Goal: Task Accomplishment & Management: Use online tool/utility

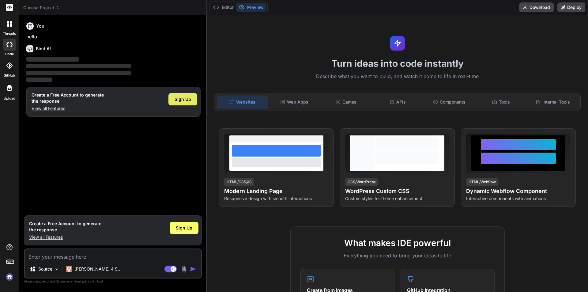
click at [181, 100] on span "Sign Up" at bounding box center [183, 99] width 17 height 6
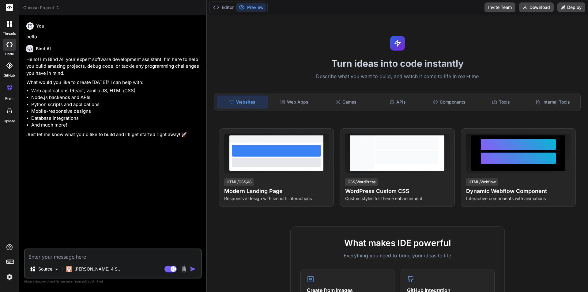
type textarea "x"
click at [48, 261] on div "Source Claude 4 S.. Agent Mode. When this toggle is activated, AI automatically…" at bounding box center [113, 263] width 178 height 30
click at [52, 254] on textarea at bounding box center [113, 254] width 176 height 11
type textarea "I"
type textarea "x"
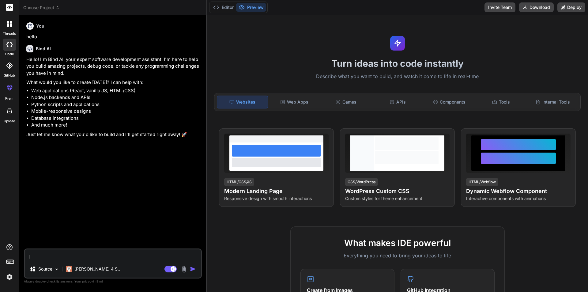
type textarea "I"
type textarea "x"
type textarea "I j"
type textarea "x"
type textarea "I ju"
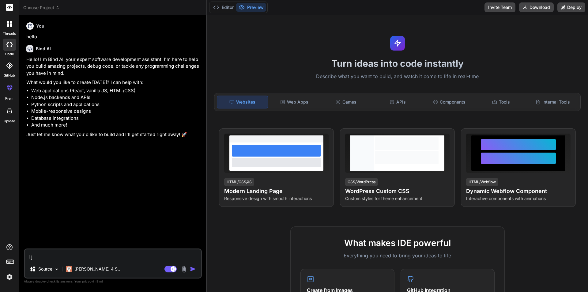
type textarea "x"
type textarea "I jus"
type textarea "x"
type textarea "I just"
type textarea "x"
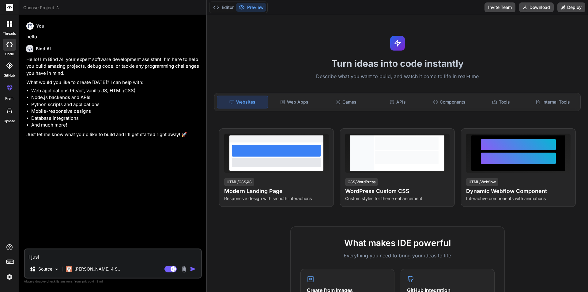
type textarea "I just"
type textarea "x"
type textarea "I just w"
type textarea "x"
type textarea "I just wa"
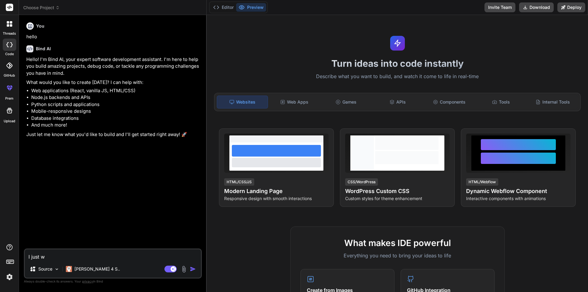
type textarea "x"
type textarea "I just wan"
type textarea "x"
type textarea "I just want"
type textarea "x"
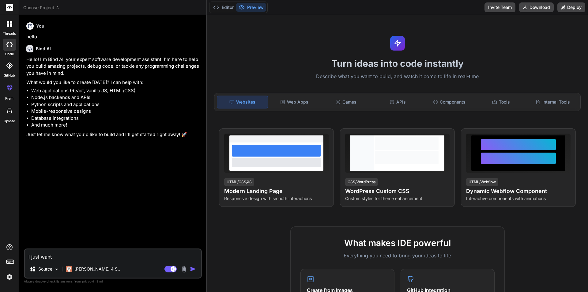
type textarea "I just want"
type textarea "x"
type textarea "I just want t"
type textarea "x"
type textarea "I just want to"
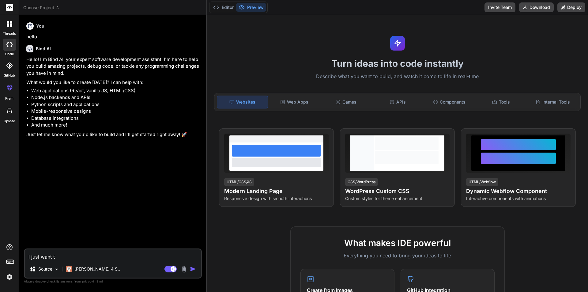
type textarea "x"
type textarea "I just want to"
type textarea "x"
type textarea "I just want to c"
type textarea "x"
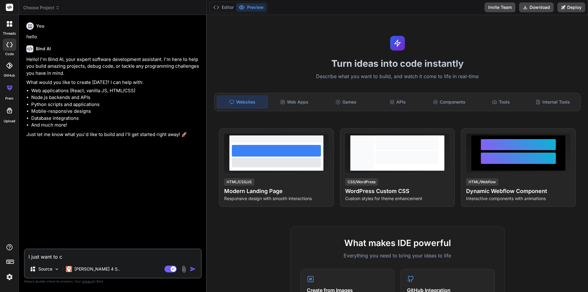
type textarea "I just want to cr"
type textarea "x"
type textarea "I just want to cre"
type textarea "x"
type textarea "I just want to crea"
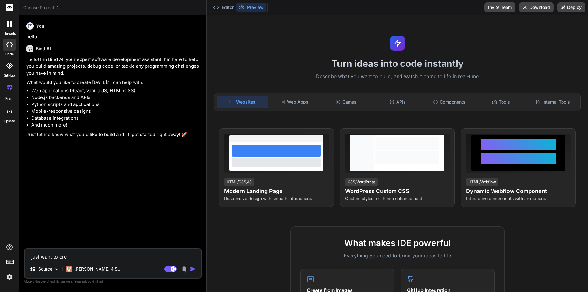
type textarea "x"
type textarea "I just want to creat"
type textarea "x"
type textarea "I just want to create"
type textarea "x"
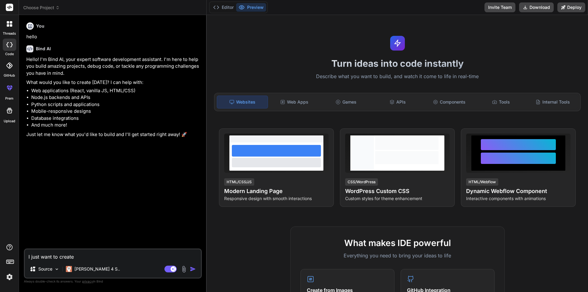
type textarea "I just want to create"
type textarea "x"
type textarea "I just want to create a"
type textarea "x"
type textarea "I just want to create a"
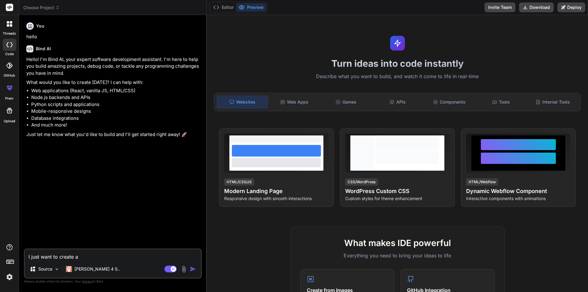
type textarea "x"
type textarea "I just want to create a w"
type textarea "x"
type textarea "I just want to create a we"
type textarea "x"
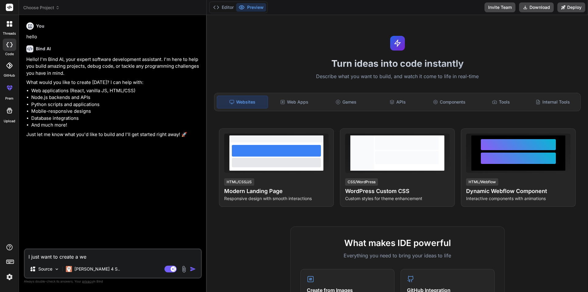
type textarea "I just want to create a wea"
type textarea "x"
type textarea "I just want to create a weaty"
type textarea "x"
type textarea "I just want to create a weatyh"
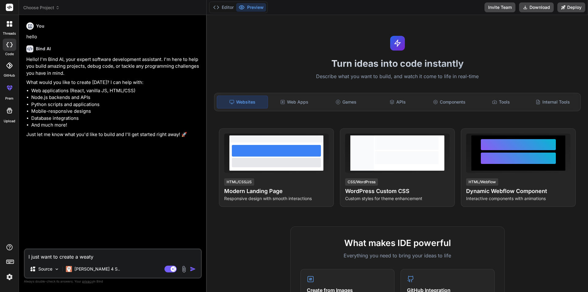
type textarea "x"
type textarea "I just want to create a weatyh="
type textarea "x"
type textarea "I just want to create a weatyh=="
type textarea "x"
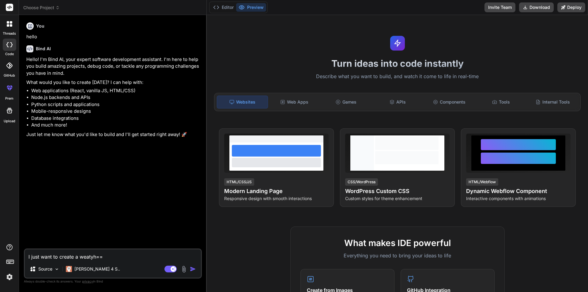
type textarea "I just want to create a weatyh="
type textarea "x"
type textarea "I just want to create a weatyh"
type textarea "x"
type textarea "I just want to create a weaty"
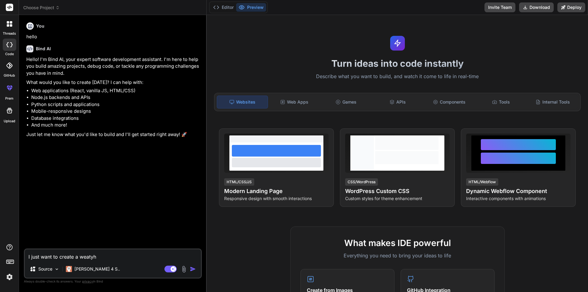
type textarea "x"
type textarea "I just want to create a weaty="
type textarea "x"
type textarea "I just want to create a weaty"
type textarea "x"
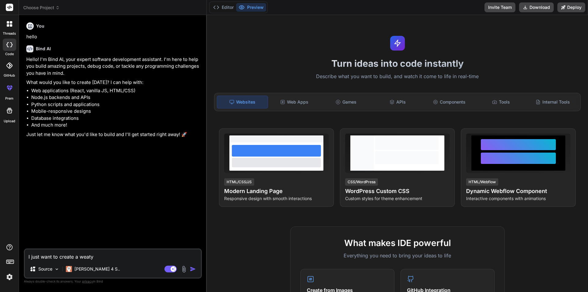
type textarea "I just want to create a weat"
type textarea "x"
type textarea "I just want to create a weath"
type textarea "x"
type textarea "I just want to create a weathe"
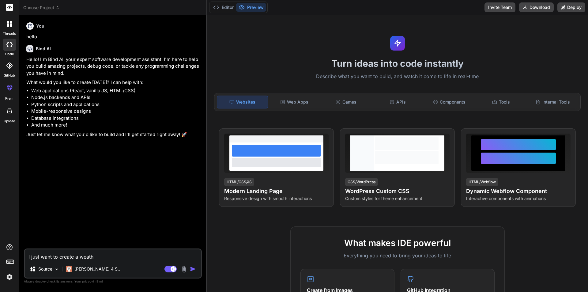
type textarea "x"
type textarea "I just want to create a weather"
type textarea "x"
type textarea "I just want to create a weather"
type textarea "x"
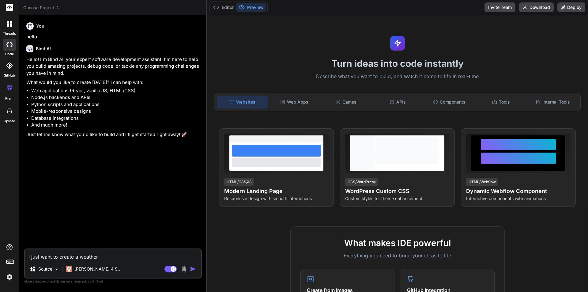
type textarea "I just want to create a weather a"
type textarea "x"
type textarea "I just want to create a weather ap"
type textarea "x"
type textarea "I just want to create a weather app"
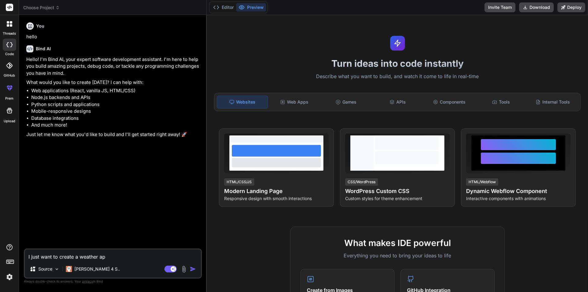
type textarea "x"
type textarea "I just want to create a weather app"
type textarea "x"
type textarea "I just want to create a weather app i"
type textarea "x"
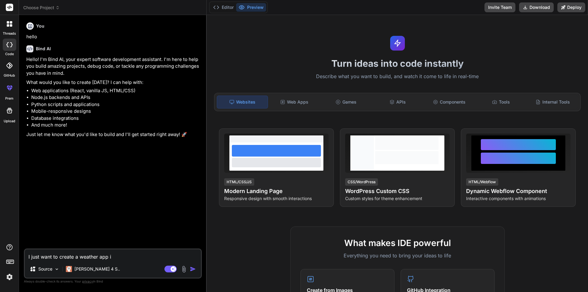
type textarea "I just want to create a weather app ii"
type textarea "x"
type textarea "I just want to create a weather app iin"
type textarea "x"
type textarea "I just want to create a weather app iinn"
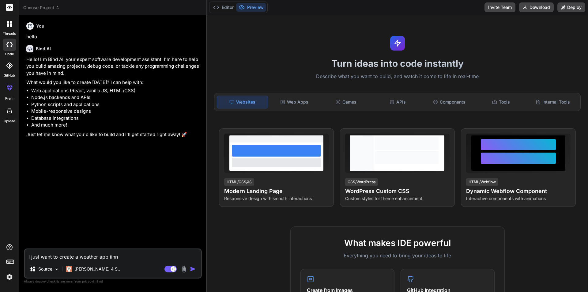
type textarea "x"
type textarea "I just want to create a weather app iinn"
type textarea "x"
type textarea "I just want to create a weather app iin"
type textarea "x"
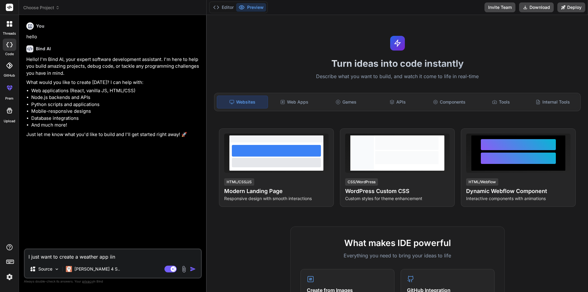
type textarea "I just want to create a weather app ii"
type textarea "x"
type textarea "I just want to create a weather app i"
type textarea "x"
type textarea "I just want to create a weather app in"
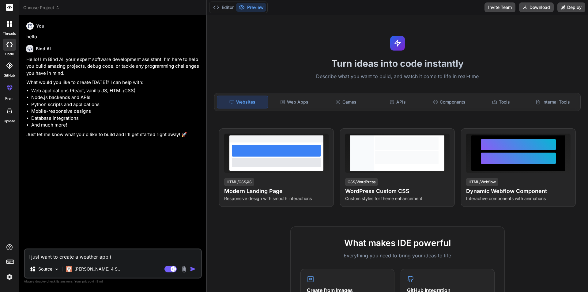
type textarea "x"
type textarea "I just want to create a weather app in"
type textarea "x"
type textarea "I just want to create a weather app in r"
type textarea "x"
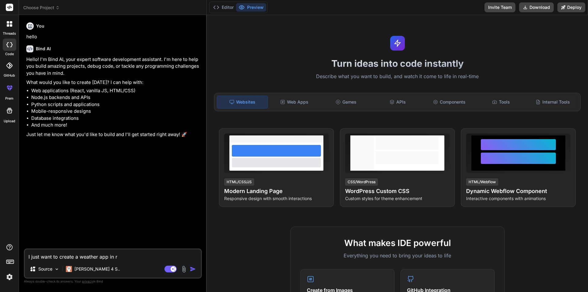
type textarea "I just want to create a weather app in re"
type textarea "x"
type textarea "I just want to create a weather app in rea"
type textarea "x"
type textarea "I just want to create a weather app in reac"
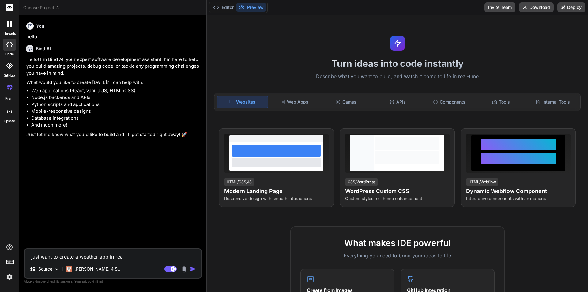
type textarea "x"
type textarea "I just want to create a weather app in react"
type textarea "x"
type textarea "I just want to create a weather app in react"
type textarea "x"
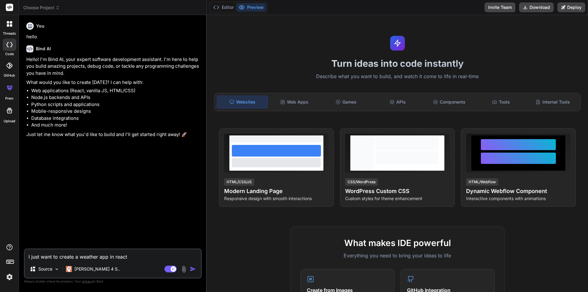
type textarea "I just want to create a weather app in react g"
type textarea "x"
type textarea "I just want to create a weather app in react gi"
type textarea "x"
type textarea "I just want to create a weather app in react gi"
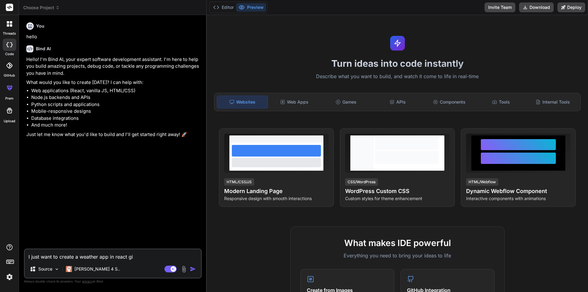
type textarea "x"
type textarea "I just want to create a weather app in react gi v"
type textarea "x"
type textarea "I just want to create a weather app in react gi ve"
type textarea "x"
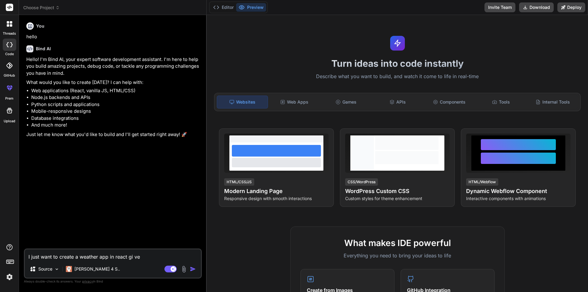
type textarea "I just want to create a weather app in react gi v"
type textarea "x"
type textarea "I just want to create a weather app in react gi"
type textarea "x"
type textarea "I just want to create a weather app in react gi"
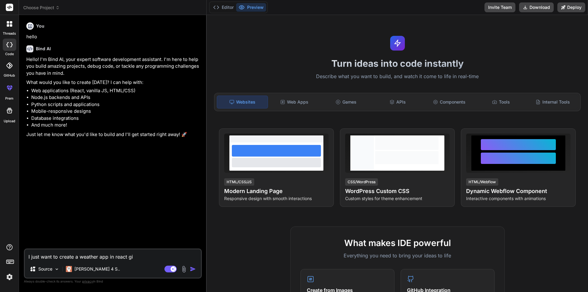
type textarea "x"
type textarea "I just want to create a weather app in react giv"
type textarea "x"
type textarea "I just want to create a weather app in react give"
type textarea "x"
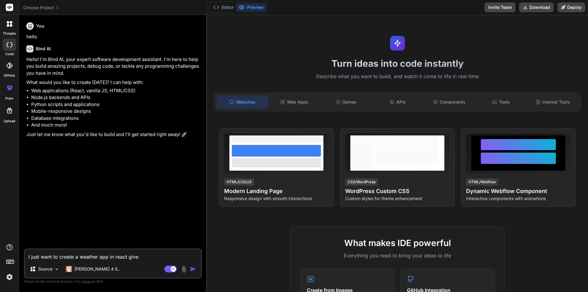
type textarea "I just want to create a weather app in react give"
type textarea "x"
type textarea "I just want to create a weather app in react give m"
type textarea "x"
type textarea "I just want to create a weather app in react give me"
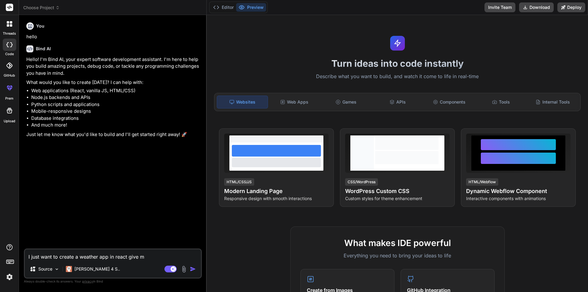
type textarea "x"
type textarea "I just want to create a weather app in react give me"
type textarea "x"
type textarea "I just want to create a weather app in react give me t"
type textarea "x"
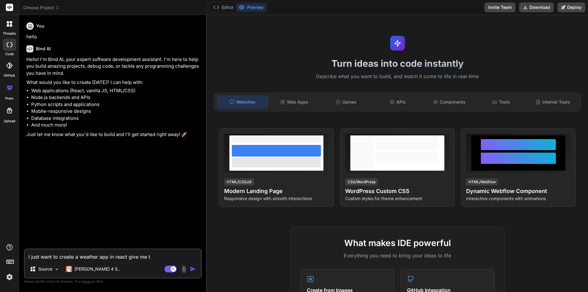
type textarea "I just want to create a weather app in react give me th"
type textarea "x"
type textarea "I just want to create a weather app in react give me the"
type textarea "x"
type textarea "I just want to create a weather app in react give me the"
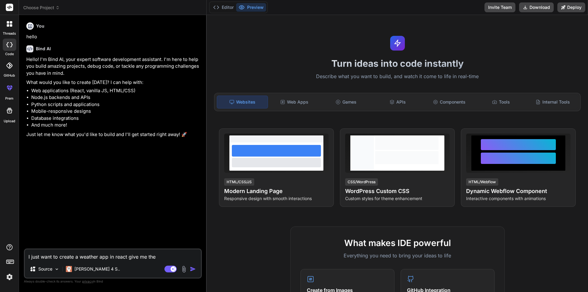
type textarea "x"
type textarea "I just want to create a weather app in react give me the p"
type textarea "x"
type textarea "I just want to create a weather app in react give me the pa"
type textarea "x"
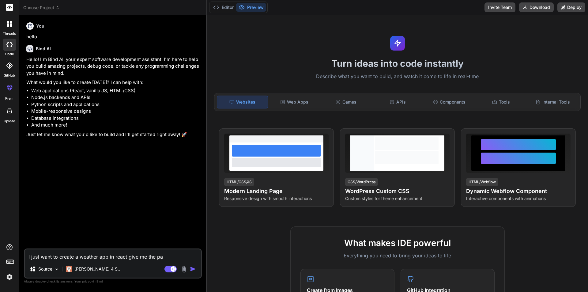
type textarea "I just want to create a weather app in react give me the pat"
type textarea "x"
type textarea "I just want to create a weather app in react give me the path"
type textarea "x"
type textarea "I just want to create a weather app in react give me the path"
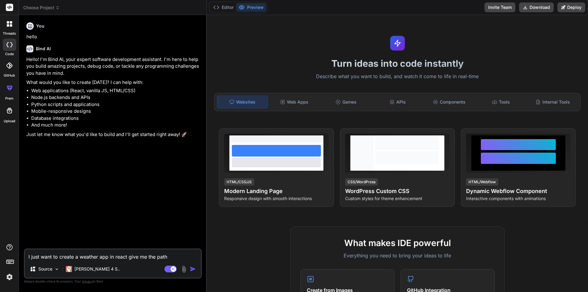
type textarea "x"
type textarea "I just want to create a weather app in react give me the path s"
type textarea "x"
type textarea "I just want to create a weather app in react give me the path so"
type textarea "x"
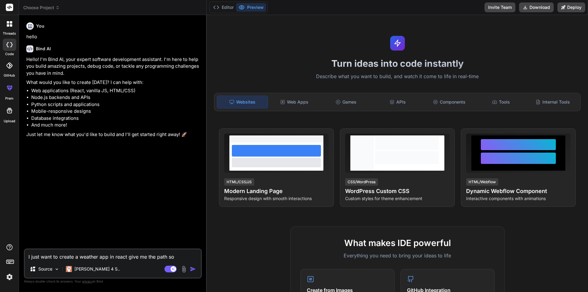
type textarea "I just want to create a weather app in react give me the path so"
type textarea "x"
type textarea "I just want to create a weather app in react give me the path so t"
type textarea "x"
type textarea "I just want to create a weather app in react give me the path so th"
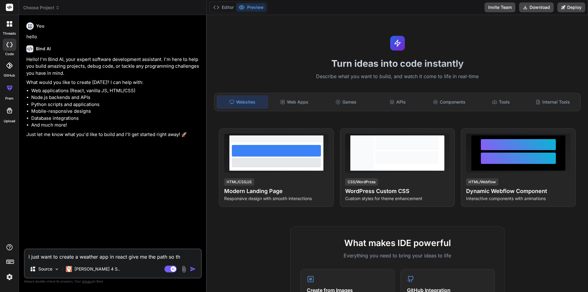
type textarea "x"
type textarea "I just want to create a weather app in react give me the path so tha"
type textarea "x"
type textarea "I just want to create a weather app in react give me the path so that"
type textarea "x"
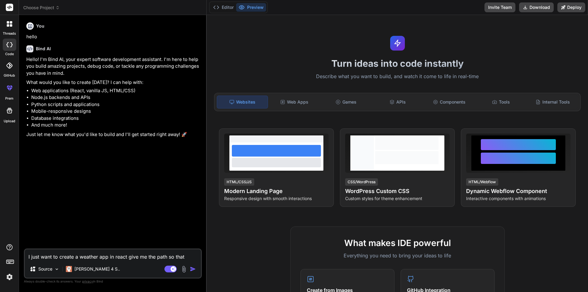
type textarea "I just want to create a weather app in react give me the path so that"
type textarea "x"
type textarea "I just want to create a weather app in react give me the path so that i"
type textarea "x"
type textarea "I just want to create a weather app in react give me the path so that i"
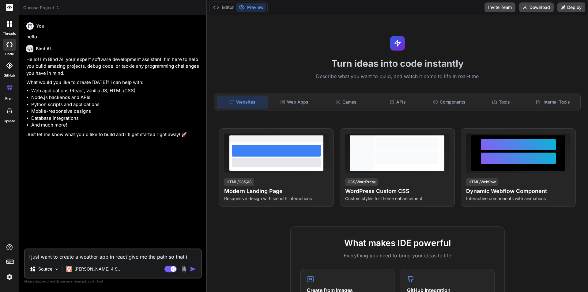
type textarea "x"
type textarea "I just want to create a weather app in react give me the path so that i w"
type textarea "x"
type textarea "I just want to create a weather app in react give me the path so that i wi"
type textarea "x"
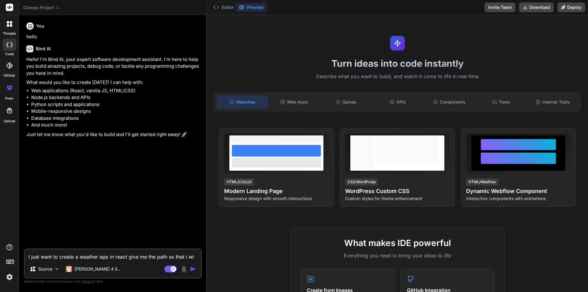
type textarea "I just want to create a weather app in react give me the path so that i wil"
type textarea "x"
type textarea "I just want to create a weather app in react give me the path so that i will"
type textarea "x"
type textarea "I just want to create a weather app in react give me the path so that i will"
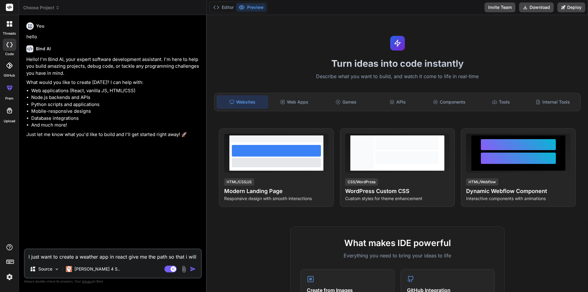
type textarea "x"
type textarea "I just want to create a weather app in react give me the path so that i will c"
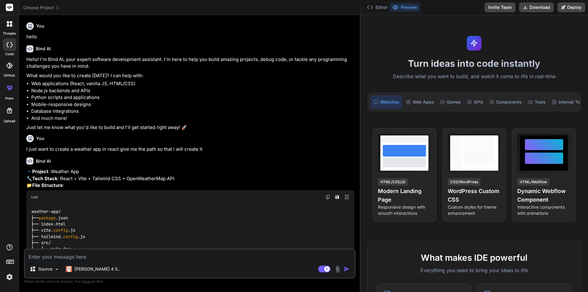
drag, startPoint x: 207, startPoint y: 160, endPoint x: 439, endPoint y: 176, distance: 233.3
click at [439, 176] on div "Choose Project Created with Pixso. Bind AI Web Search Created with Pixso. Code …" at bounding box center [303, 146] width 569 height 292
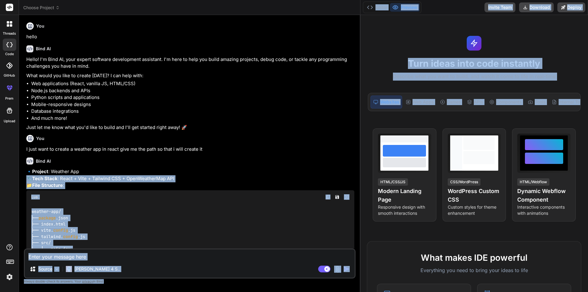
drag, startPoint x: 359, startPoint y: 176, endPoint x: 365, endPoint y: 175, distance: 6.5
click at [365, 175] on div "Choose Project Created with Pixso. Bind AI Web Search Created with Pixso. Code …" at bounding box center [303, 146] width 569 height 292
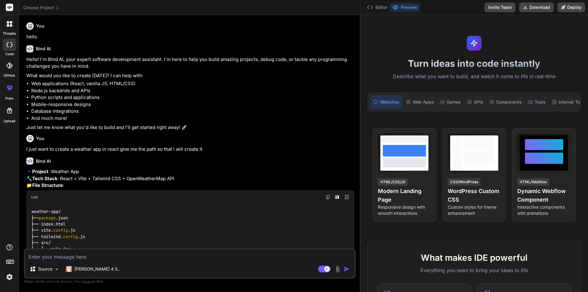
click at [350, 168] on p "🔹 Project : Weather App 🔧 Tech Stack : React + Vite + Tailwind CSS + OpenWeathe…" at bounding box center [190, 178] width 328 height 21
drag, startPoint x: 362, startPoint y: 124, endPoint x: 392, endPoint y: 125, distance: 30.3
click at [392, 125] on div "Turn ideas into code instantly Describe what you want to build, and watch it co…" at bounding box center [474, 153] width 228 height 277
drag, startPoint x: 360, startPoint y: 149, endPoint x: 535, endPoint y: 120, distance: 177.1
click at [549, 123] on div "Choose Project Created with Pixso. Bind AI Web Search Created with Pixso. Code …" at bounding box center [303, 146] width 569 height 292
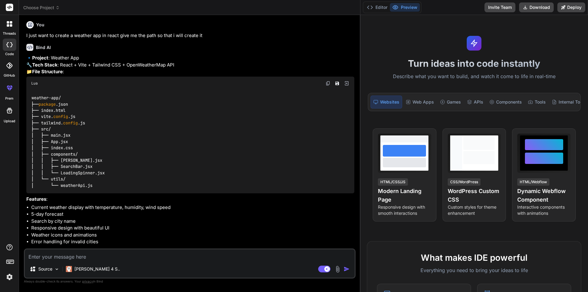
scroll to position [144, 0]
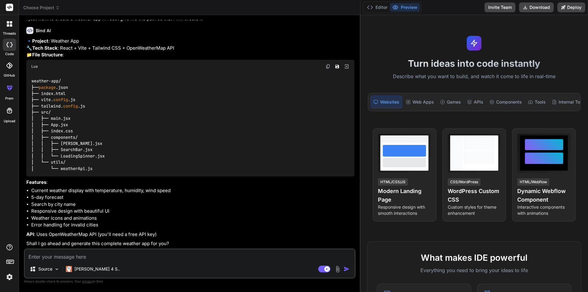
click at [0, 159] on div "threads code GitHub prem Upload" at bounding box center [9, 146] width 19 height 292
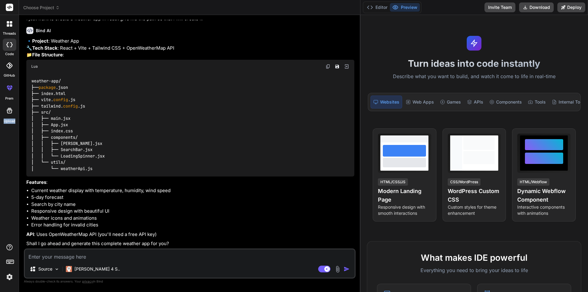
click at [0, 159] on div "threads code GitHub prem Upload" at bounding box center [9, 146] width 19 height 292
click at [6, 169] on div "threads code GitHub prem Upload" at bounding box center [9, 146] width 19 height 292
drag, startPoint x: 74, startPoint y: 118, endPoint x: 42, endPoint y: 119, distance: 32.5
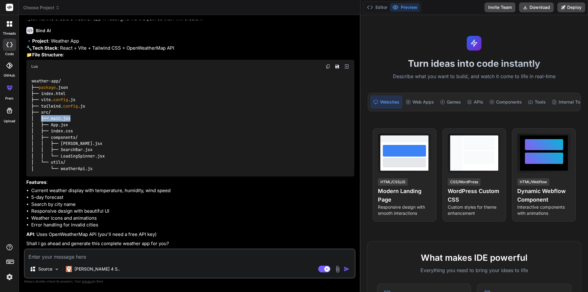
click at [42, 119] on div "weather-app/ ├── package .json ├── index.html ├── vite. config .js ├── tailwind…" at bounding box center [190, 124] width 328 height 103
click at [69, 125] on div "weather-app/ ├── package .json ├── index.html ├── vite. config .js ├── tailwind…" at bounding box center [190, 124] width 328 height 103
drag, startPoint x: 71, startPoint y: 125, endPoint x: 36, endPoint y: 117, distance: 35.1
click at [29, 118] on div "weather-app/ ├── package .json ├── index.html ├── vite. config .js ├── tailwind…" at bounding box center [190, 124] width 328 height 103
click at [81, 130] on div "weather-app/ ├── package .json ├── index.html ├── vite. config .js ├── tailwind…" at bounding box center [190, 124] width 328 height 103
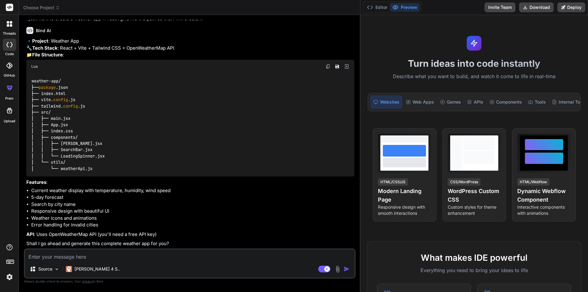
click at [103, 142] on div "weather-app/ ├── package .json ├── index.html ├── vite. config .js ├── tailwind…" at bounding box center [190, 124] width 328 height 103
click at [95, 151] on div "weather-app/ ├── package .json ├── index.html ├── vite. config .js ├── tailwind…" at bounding box center [190, 124] width 328 height 103
click at [129, 156] on div "weather-app/ ├── package .json ├── index.html ├── vite. config .js ├── tailwind…" at bounding box center [190, 124] width 328 height 103
click at [78, 115] on div "weather-app/ ├── package .json ├── index.html ├── vite. config .js ├── tailwind…" at bounding box center [190, 124] width 328 height 103
drag, startPoint x: 72, startPoint y: 119, endPoint x: 81, endPoint y: 118, distance: 9.6
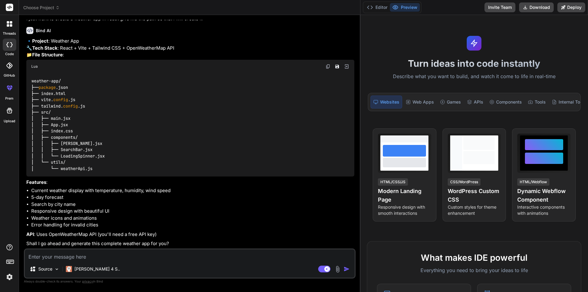
click at [76, 118] on div "weather-app/ ├── package .json ├── index.html ├── vite. config .js ├── tailwind…" at bounding box center [190, 124] width 328 height 103
click at [82, 117] on div "weather-app/ ├── package .json ├── index.html ├── vite. config .js ├── tailwind…" at bounding box center [190, 124] width 328 height 103
click at [75, 122] on div "weather-app/ ├── package .json ├── index.html ├── vite. config .js ├── tailwind…" at bounding box center [190, 124] width 328 height 103
drag, startPoint x: 57, startPoint y: 131, endPoint x: 93, endPoint y: 126, distance: 36.5
click at [76, 128] on div "weather-app/ ├── package .json ├── index.html ├── vite. config .js ├── tailwind…" at bounding box center [190, 124] width 328 height 103
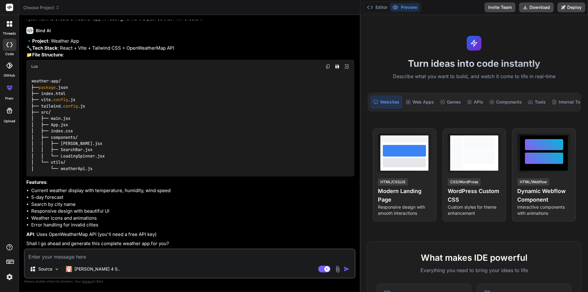
drag, startPoint x: 71, startPoint y: 143, endPoint x: 119, endPoint y: 143, distance: 47.8
click at [81, 143] on code "weather-app/ ├── package .json ├── index.html ├── vite. config .js ├── tailwind…" at bounding box center [67, 125] width 73 height 94
click at [119, 143] on div "weather-app/ ├── package .json ├── index.html ├── vite. config .js ├── tailwind…" at bounding box center [190, 124] width 328 height 103
drag, startPoint x: 58, startPoint y: 149, endPoint x: 88, endPoint y: 151, distance: 30.1
click at [72, 151] on code "weather-app/ ├── package .json ├── index.html ├── vite. config .js ├── tailwind…" at bounding box center [67, 125] width 73 height 94
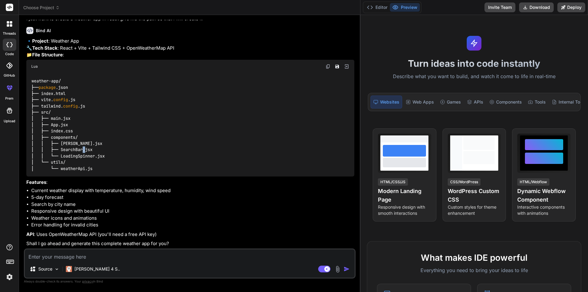
drag, startPoint x: 88, startPoint y: 151, endPoint x: 100, endPoint y: 150, distance: 11.7
click at [94, 151] on div "weather-app/ ├── package .json ├── index.html ├── vite. config .js ├── tailwind…" at bounding box center [190, 124] width 328 height 103
click at [100, 150] on div "weather-app/ ├── package .json ├── index.html ├── vite. config .js ├── tailwind…" at bounding box center [190, 124] width 328 height 103
drag, startPoint x: 59, startPoint y: 151, endPoint x: 74, endPoint y: 152, distance: 14.5
click at [92, 149] on code "weather-app/ ├── package .json ├── index.html ├── vite. config .js ├── tailwind…" at bounding box center [67, 125] width 73 height 94
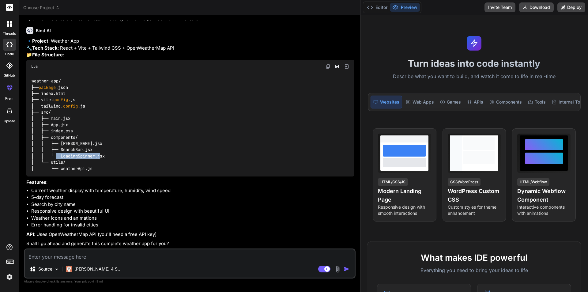
drag, startPoint x: 60, startPoint y: 157, endPoint x: 111, endPoint y: 154, distance: 51.2
click at [111, 154] on div "weather-app/ ├── package .json ├── index.html ├── vite. config .js ├── tailwind…" at bounding box center [190, 124] width 328 height 103
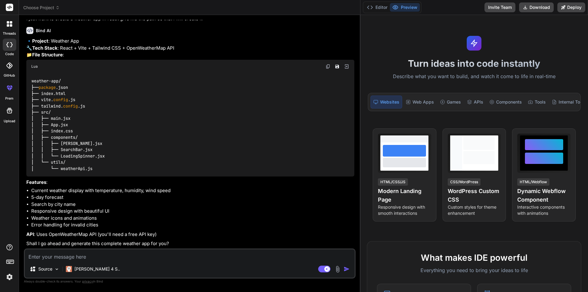
click at [109, 171] on div "weather-app/ ├── package .json ├── index.html ├── vite. config .js ├── tailwind…" at bounding box center [190, 124] width 328 height 103
click at [125, 258] on textarea at bounding box center [190, 254] width 330 height 11
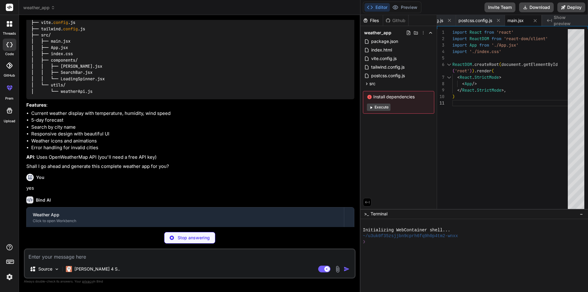
scroll to position [0, 188]
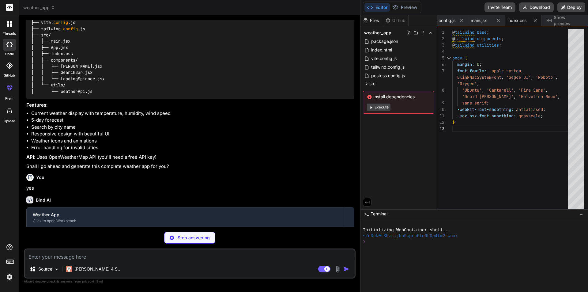
drag, startPoint x: 359, startPoint y: 132, endPoint x: 350, endPoint y: 135, distance: 9.3
click at [350, 135] on div "Bind AI Web Search Created with Pixso. Code Generator You hello Bind AI Hello! …" at bounding box center [189, 153] width 341 height 277
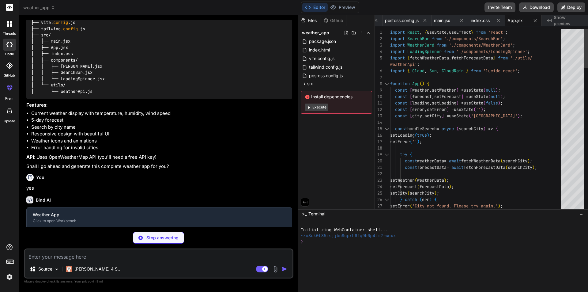
scroll to position [0, 162]
drag, startPoint x: 360, startPoint y: 128, endPoint x: 288, endPoint y: 129, distance: 72.3
click at [288, 129] on div "Bind AI Web Search Created with Pixso. Code Generator You hello Bind AI Hello! …" at bounding box center [158, 153] width 279 height 277
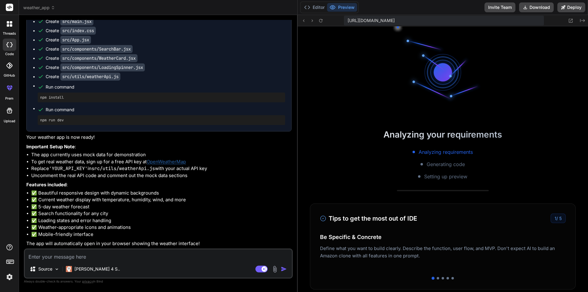
scroll to position [175, 0]
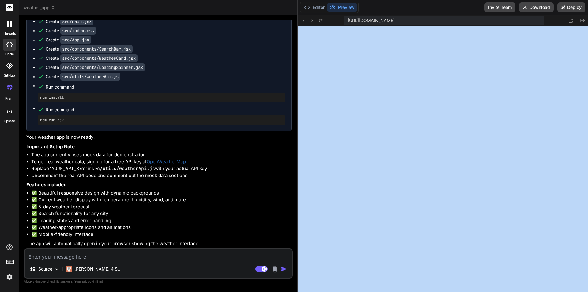
drag, startPoint x: 588, startPoint y: 53, endPoint x: 583, endPoint y: 56, distance: 5.3
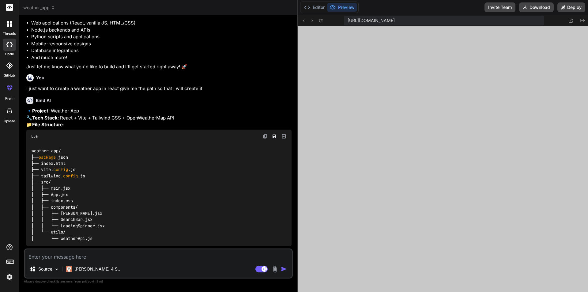
scroll to position [54, 0]
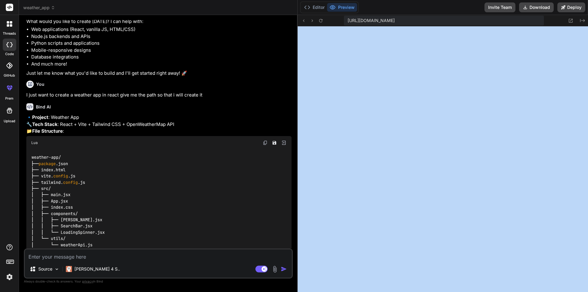
click at [344, 6] on button "Preview" at bounding box center [342, 7] width 30 height 9
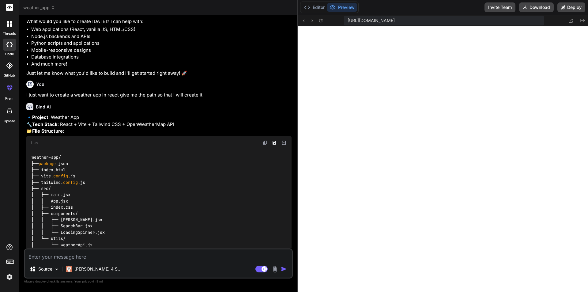
click at [404, 6] on div "Editor Preview Invite Team Download Deploy" at bounding box center [443, 7] width 290 height 15
click at [399, 7] on div "Editor Preview Invite Team Download Deploy" at bounding box center [443, 7] width 290 height 15
click at [342, 6] on button "Preview" at bounding box center [342, 7] width 30 height 9
drag, startPoint x: 347, startPoint y: 7, endPoint x: 356, endPoint y: 6, distance: 9.0
click at [348, 7] on button "Preview" at bounding box center [342, 7] width 30 height 9
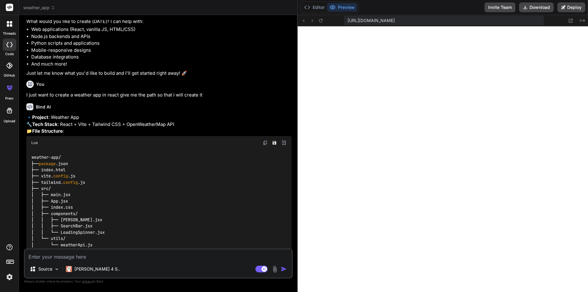
click at [388, 2] on div "Editor Preview Invite Team Download Deploy" at bounding box center [443, 7] width 290 height 15
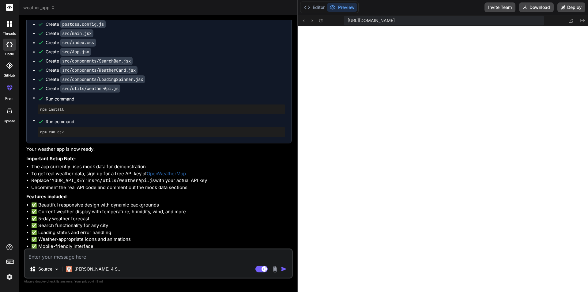
scroll to position [483, 0]
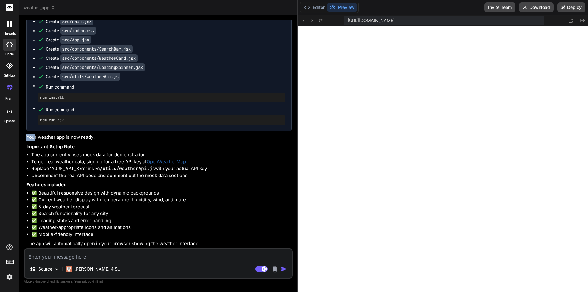
drag, startPoint x: 25, startPoint y: 137, endPoint x: 35, endPoint y: 136, distance: 10.4
click at [35, 136] on div "You hello Bind AI Hello! I'm Bind AI, your expert software development assistan…" at bounding box center [158, 156] width 269 height 272
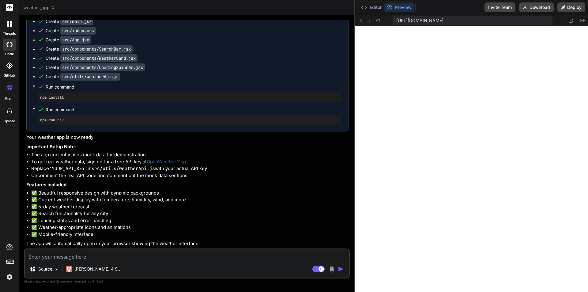
drag, startPoint x: 297, startPoint y: 140, endPoint x: 347, endPoint y: 135, distance: 49.8
click at [347, 135] on div "Bind AI Web Search Created with Pixso. Code Generator You hello Bind AI Hello! …" at bounding box center [187, 153] width 336 height 277
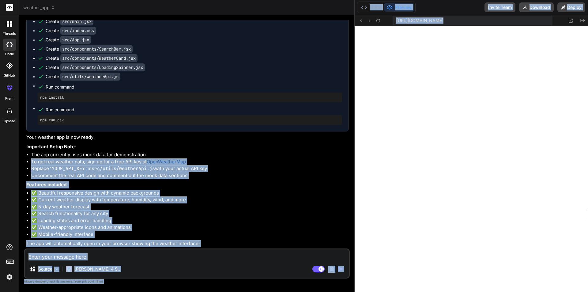
drag, startPoint x: 354, startPoint y: 152, endPoint x: 359, endPoint y: 152, distance: 5.2
click at [353, 153] on div "Bind AI Web Search Created with Pixso. Code Generator You hello Bind AI Hello! …" at bounding box center [187, 153] width 336 height 277
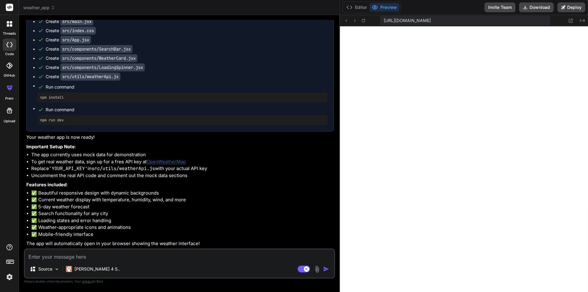
drag, startPoint x: 355, startPoint y: 152, endPoint x: 332, endPoint y: 146, distance: 23.8
click at [332, 146] on div "Bind AI Web Search Created with Pixso. Code Generator You hello Bind AI Hello! …" at bounding box center [179, 153] width 321 height 277
click at [125, 255] on textarea at bounding box center [179, 254] width 309 height 11
click at [225, 219] on li "✅ Loading states and error handling" at bounding box center [182, 220] width 303 height 7
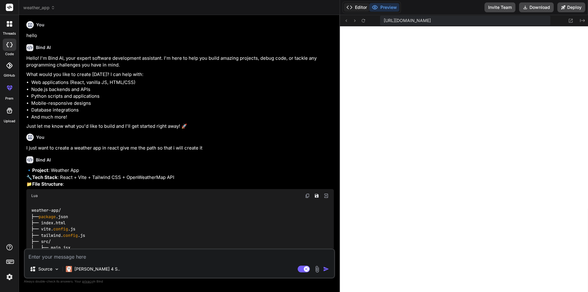
scroll to position [0, 0]
click at [361, 7] on button "Editor" at bounding box center [356, 7] width 25 height 9
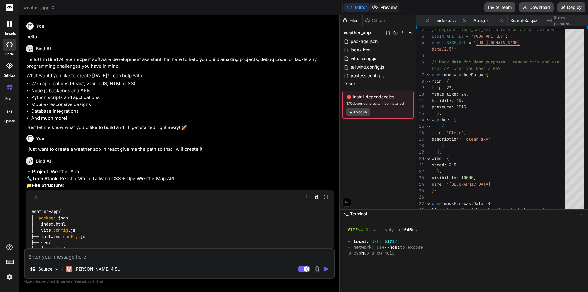
click at [390, 6] on button "Preview" at bounding box center [384, 7] width 30 height 9
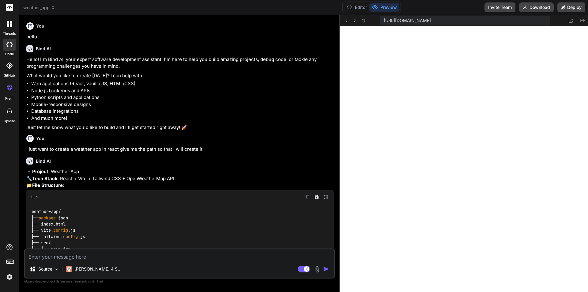
click at [390, 5] on button "Preview" at bounding box center [384, 7] width 30 height 9
click at [357, 9] on button "Editor" at bounding box center [356, 7] width 25 height 9
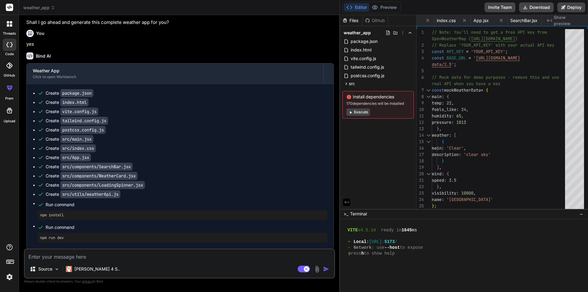
scroll to position [367, 0]
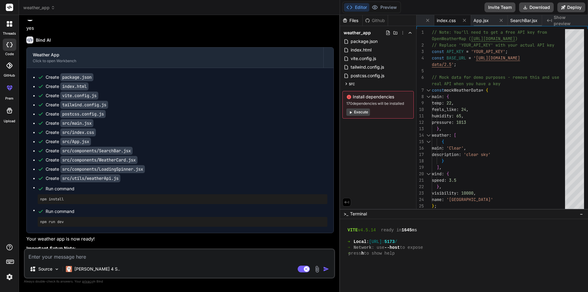
click at [451, 20] on span "index.css" at bounding box center [446, 20] width 19 height 6
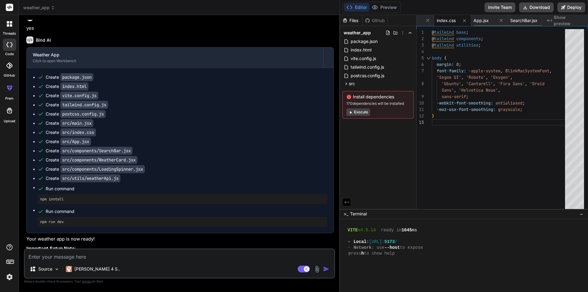
click at [451, 19] on span "index.css" at bounding box center [446, 20] width 19 height 6
click at [450, 19] on span "index.css" at bounding box center [446, 20] width 19 height 6
click at [387, 8] on button "Preview" at bounding box center [384, 7] width 30 height 9
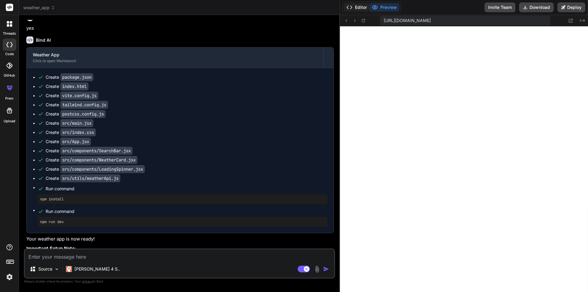
click at [363, 7] on button "Editor" at bounding box center [356, 7] width 25 height 9
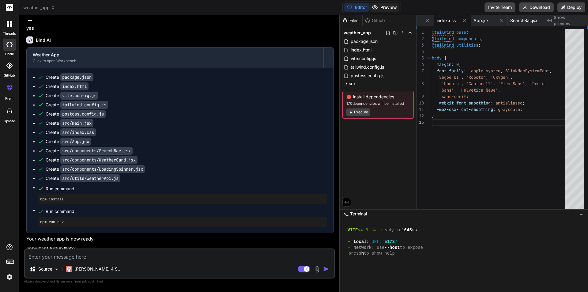
click at [383, 5] on button "Preview" at bounding box center [384, 7] width 30 height 9
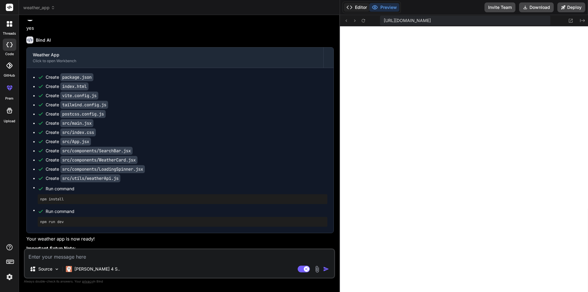
click at [359, 5] on button "Editor" at bounding box center [356, 7] width 25 height 9
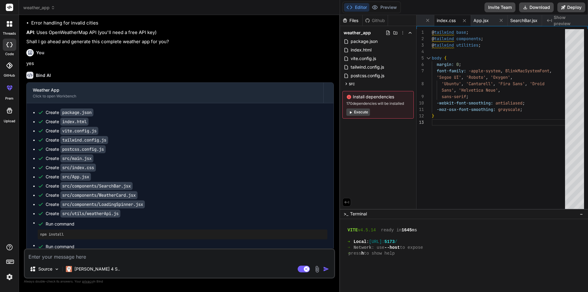
scroll to position [330, 0]
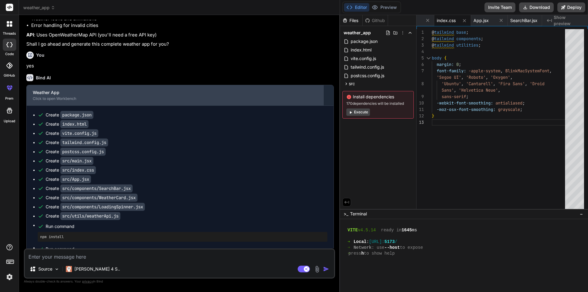
click at [237, 101] on div "Click to open Workbench" at bounding box center [175, 98] width 284 height 5
click at [239, 96] on div "Weather App" at bounding box center [175, 92] width 284 height 6
click at [240, 96] on div "Weather App" at bounding box center [175, 92] width 284 height 6
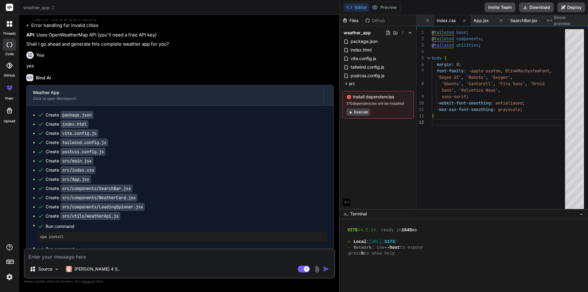
click at [247, 85] on div "Bind AI Weather App Click to open Workbench Create package.json Create index.ht…" at bounding box center [179, 227] width 307 height 317
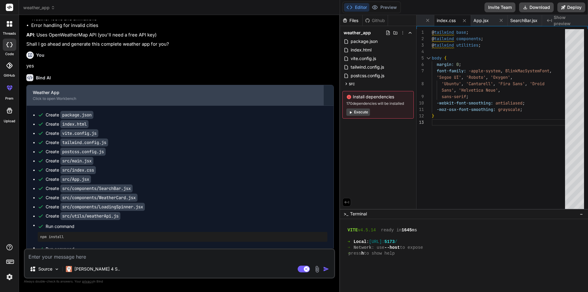
drag, startPoint x: 203, startPoint y: 115, endPoint x: 211, endPoint y: 111, distance: 8.5
click at [203, 101] on div "Click to open Workbench" at bounding box center [175, 98] width 284 height 5
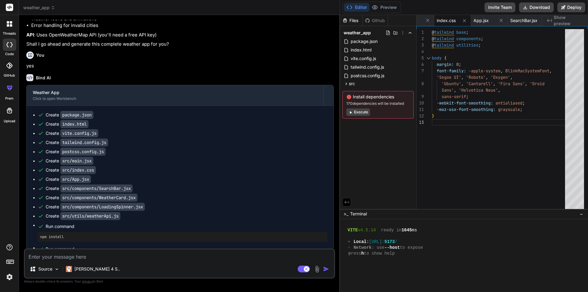
click at [263, 70] on p "yes" at bounding box center [179, 65] width 307 height 7
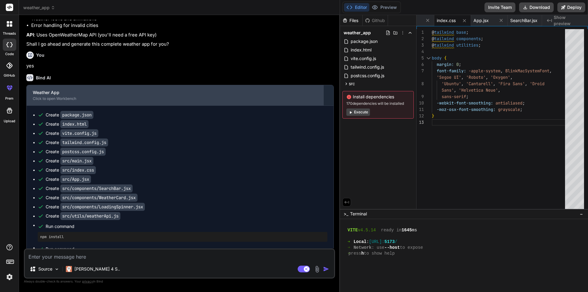
drag, startPoint x: 282, startPoint y: 106, endPoint x: 277, endPoint y: 107, distance: 4.7
click at [282, 96] on div "Weather App" at bounding box center [175, 92] width 284 height 6
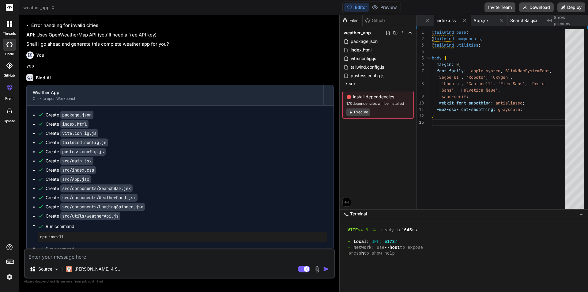
click at [256, 86] on div "Bind AI Weather App Click to open Workbench Create package.json Create index.ht…" at bounding box center [179, 227] width 307 height 317
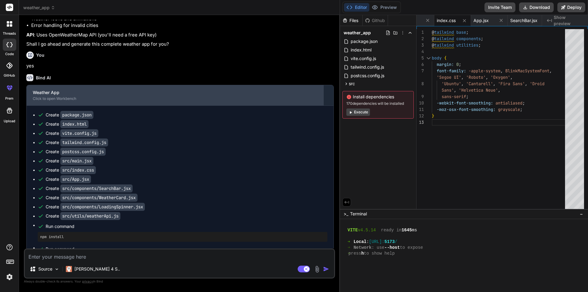
drag, startPoint x: 249, startPoint y: 103, endPoint x: 287, endPoint y: 71, distance: 49.1
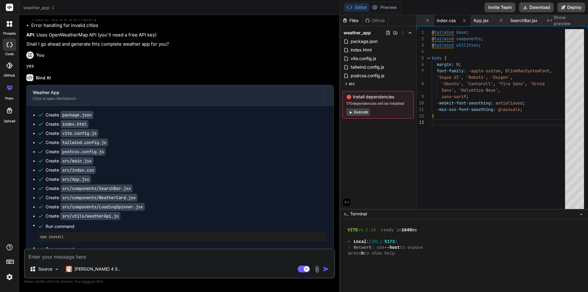
click at [251, 99] on div "Weather App Click to open Workbench" at bounding box center [175, 95] width 297 height 20
click at [290, 59] on div "You" at bounding box center [179, 54] width 307 height 7
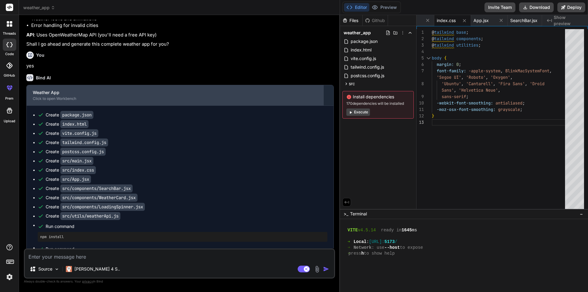
drag, startPoint x: 286, startPoint y: 101, endPoint x: 288, endPoint y: 88, distance: 13.8
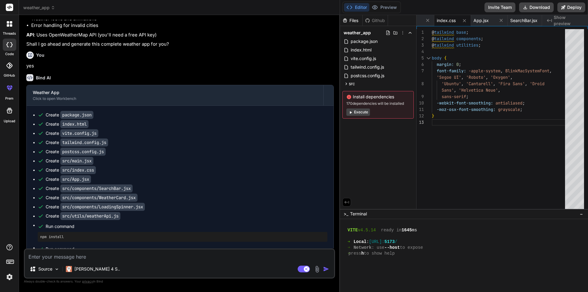
click at [287, 99] on div "Weather App Click to open Workbench" at bounding box center [175, 95] width 297 height 20
click at [288, 88] on div "Bind AI Weather App Click to open Workbench Create package.json Create index.ht…" at bounding box center [179, 227] width 307 height 317
drag, startPoint x: 283, startPoint y: 119, endPoint x: 276, endPoint y: 122, distance: 7.7
click at [284, 119] on div "Weather App Click to open Workbench Create package.json Create index.html Creat…" at bounding box center [179, 178] width 307 height 186
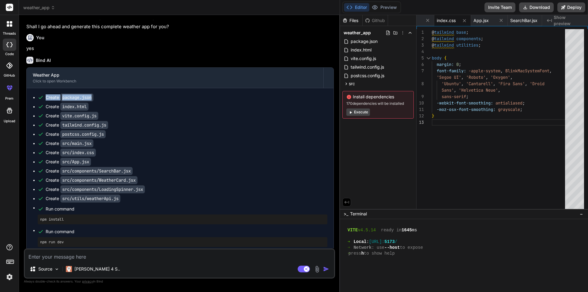
scroll to position [360, 0]
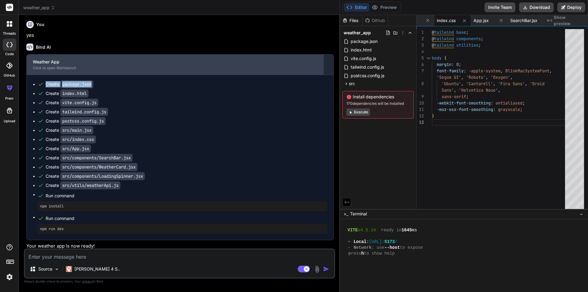
click at [237, 65] on div "Weather App" at bounding box center [175, 62] width 284 height 6
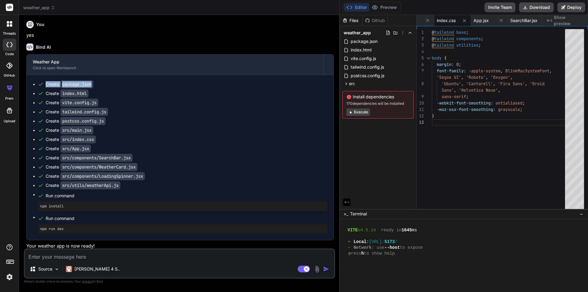
click at [92, 88] on code "package.json" at bounding box center [76, 84] width 33 height 8
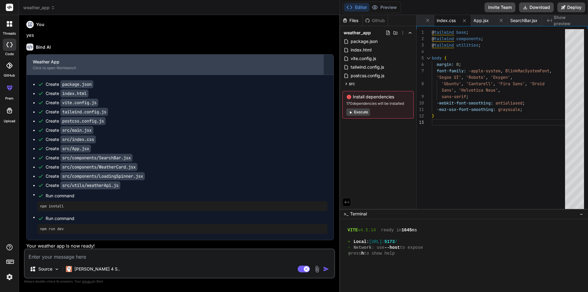
click at [174, 65] on div "Weather App" at bounding box center [175, 62] width 284 height 6
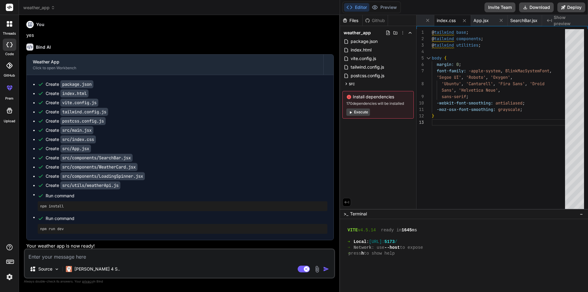
click at [81, 88] on code "package.json" at bounding box center [76, 84] width 33 height 8
drag, startPoint x: 137, startPoint y: 88, endPoint x: 92, endPoint y: 91, distance: 45.4
click at [137, 75] on div "Weather App Click to open Workbench" at bounding box center [175, 65] width 297 height 20
click at [79, 88] on code "package.json" at bounding box center [76, 84] width 33 height 8
drag, startPoint x: 63, startPoint y: 98, endPoint x: 93, endPoint y: 100, distance: 29.7
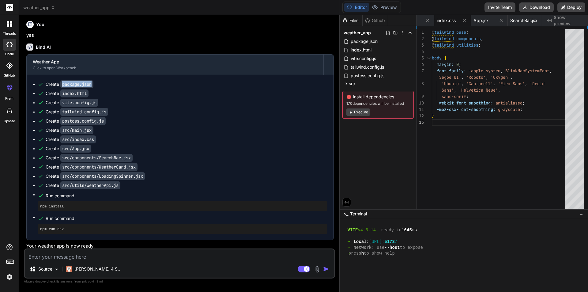
click at [93, 88] on code "package.json" at bounding box center [76, 84] width 33 height 8
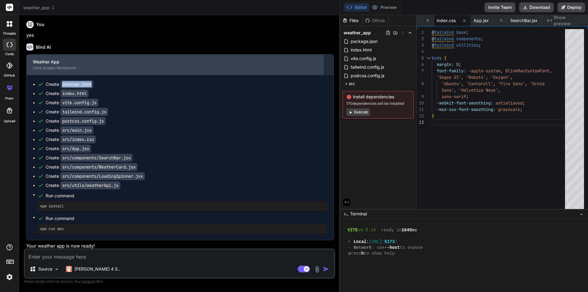
click at [132, 75] on div "Weather App Click to open Workbench" at bounding box center [175, 65] width 297 height 20
click at [145, 65] on div "Weather App" at bounding box center [175, 62] width 284 height 6
click at [174, 65] on div "Weather App" at bounding box center [175, 62] width 284 height 6
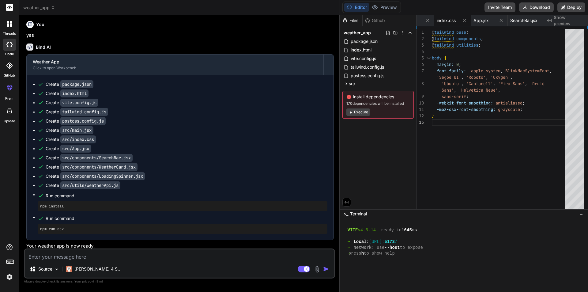
click at [149, 96] on div "Create index.html" at bounding box center [183, 93] width 290 height 6
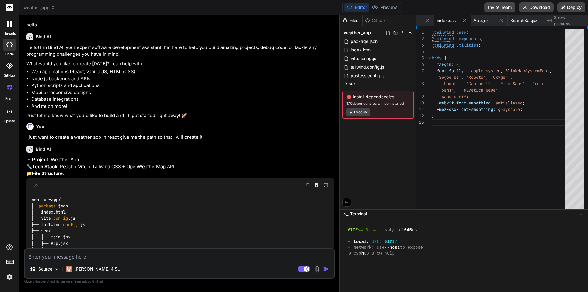
scroll to position [0, 0]
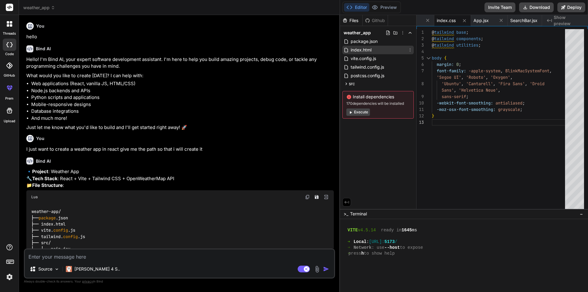
click at [380, 54] on div "index.html" at bounding box center [377, 50] width 71 height 9
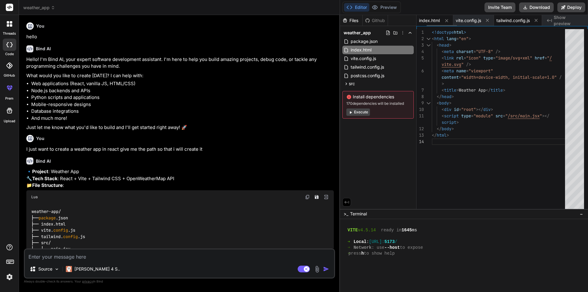
click at [504, 19] on span "tailwind.config.js" at bounding box center [512, 20] width 33 height 6
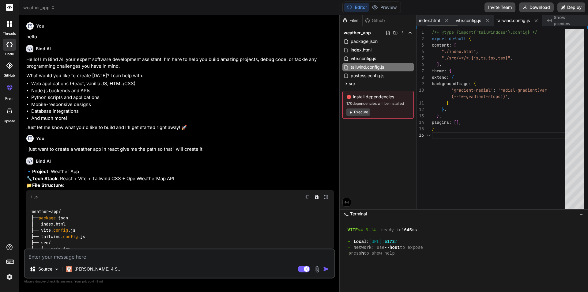
scroll to position [0, 45]
click at [548, 20] on icon at bounding box center [549, 20] width 5 height 3
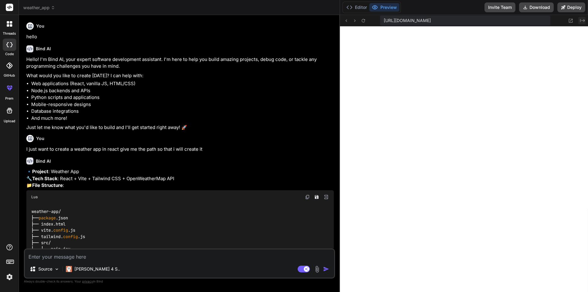
click at [583, 22] on icon "Created with Pixso." at bounding box center [582, 20] width 5 height 5
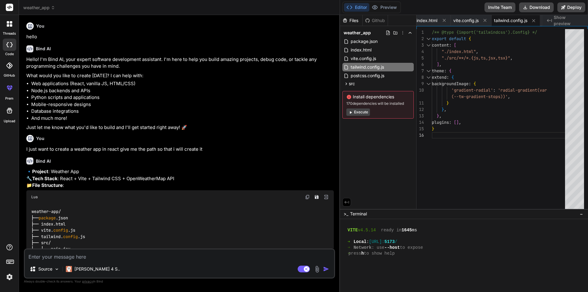
click at [579, 17] on div "Created with Pixso. Show preview" at bounding box center [565, 20] width 46 height 11
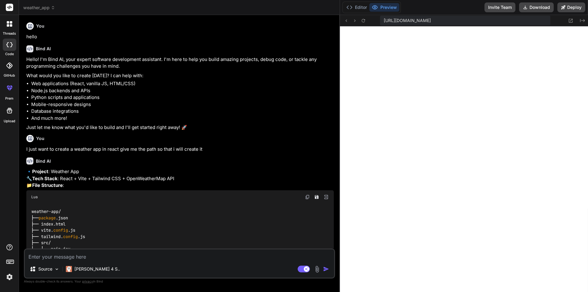
click at [579, 17] on button "Created with Pixso." at bounding box center [581, 20] width 7 height 7
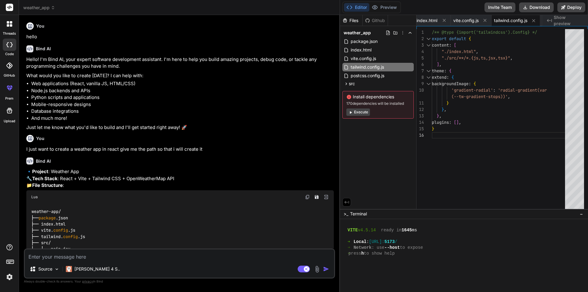
click at [577, 21] on span "Show preview" at bounding box center [568, 20] width 29 height 12
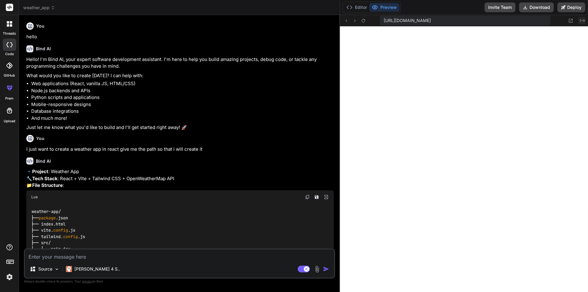
click at [584, 17] on button "Created with Pixso." at bounding box center [581, 20] width 7 height 7
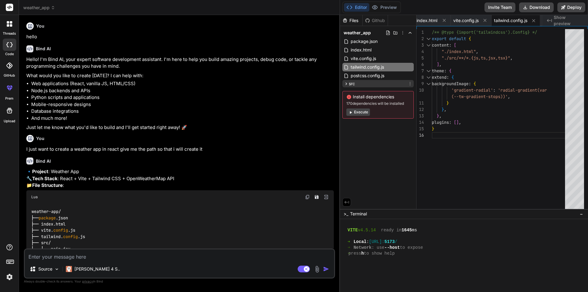
click at [346, 86] on icon at bounding box center [346, 83] width 5 height 5
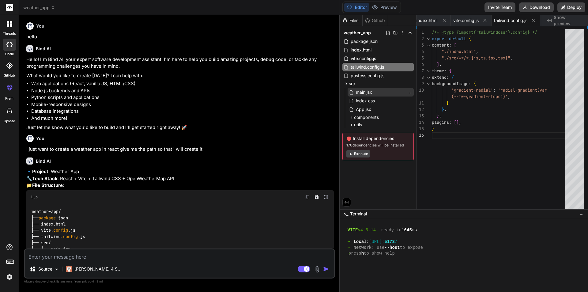
click at [378, 93] on div "main.jsx" at bounding box center [381, 92] width 66 height 9
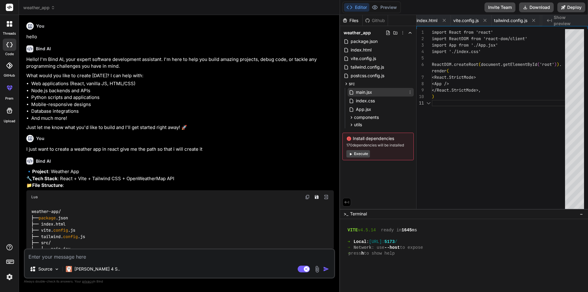
scroll to position [0, 131]
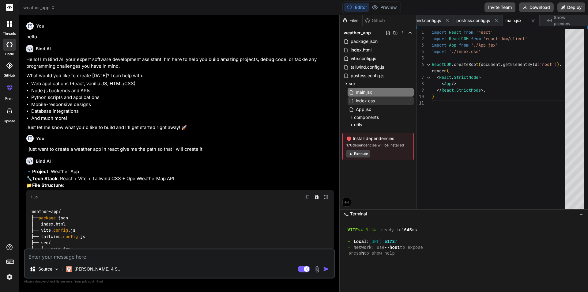
click at [373, 104] on span "index.css" at bounding box center [365, 100] width 20 height 7
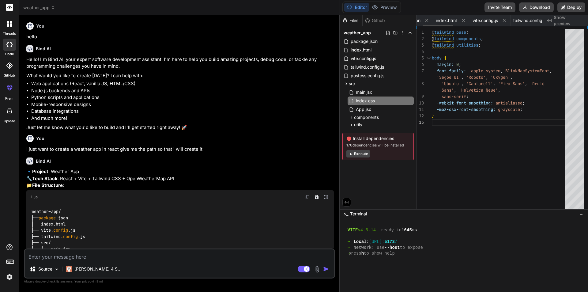
scroll to position [0, 0]
click at [438, 21] on span "package.json" at bounding box center [432, 20] width 27 height 6
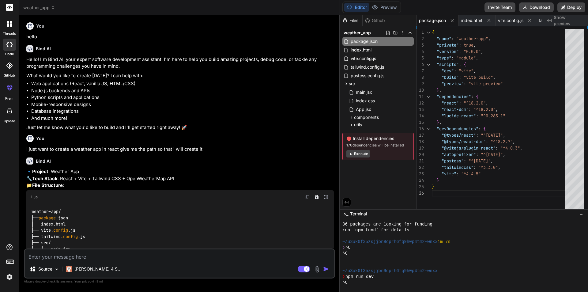
scroll to position [175, 0]
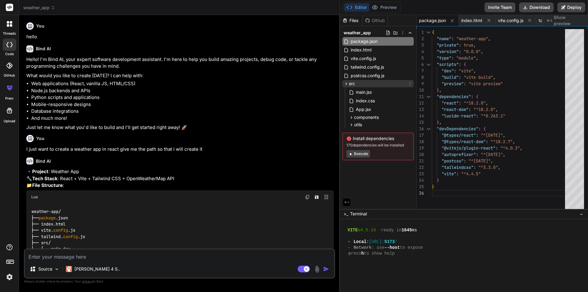
click at [352, 84] on span "src" at bounding box center [352, 84] width 6 height 6
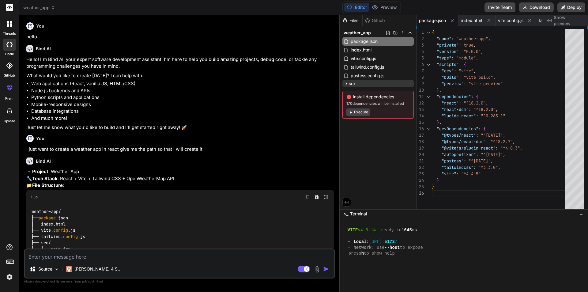
click at [354, 84] on span "src" at bounding box center [352, 84] width 6 height 6
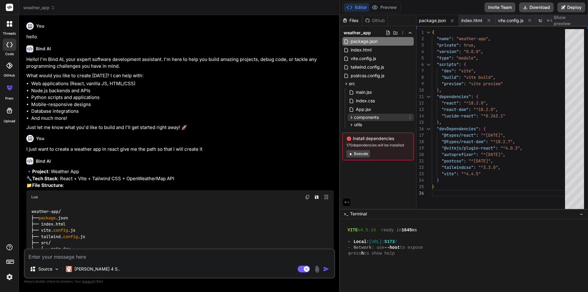
click at [355, 119] on span "components" at bounding box center [366, 117] width 25 height 6
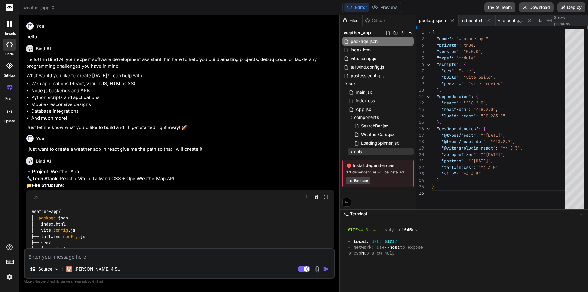
click at [358, 153] on span "utils" at bounding box center [358, 152] width 8 height 6
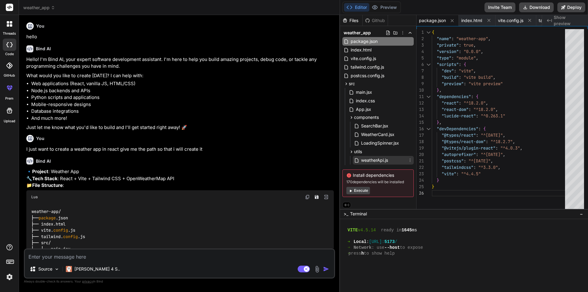
click at [367, 160] on span "weatherApi.js" at bounding box center [374, 159] width 28 height 7
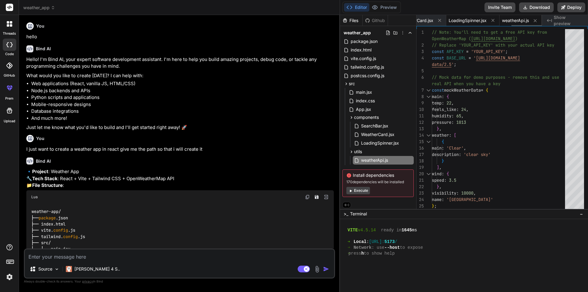
click at [473, 19] on span "LoadingSpinner.jsx" at bounding box center [468, 20] width 38 height 6
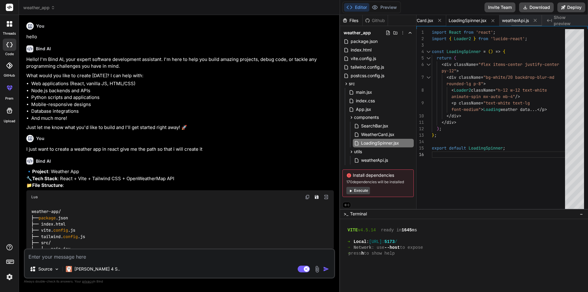
click at [429, 22] on span "WeatherCard.jsx" at bounding box center [416, 20] width 33 height 6
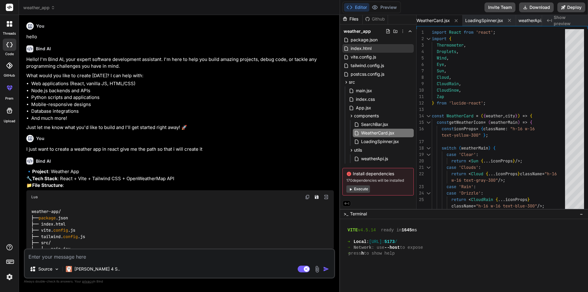
scroll to position [0, 0]
click at [371, 42] on span "package.json" at bounding box center [364, 41] width 28 height 7
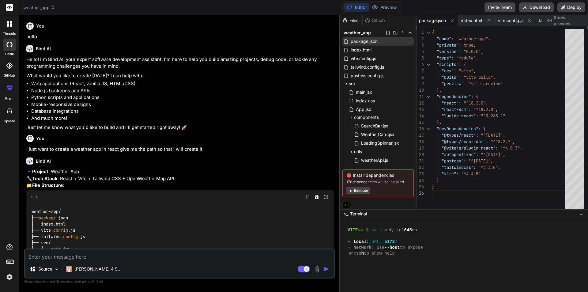
click at [380, 40] on div "package.json" at bounding box center [377, 41] width 71 height 9
click at [370, 50] on span "index.html" at bounding box center [361, 49] width 22 height 7
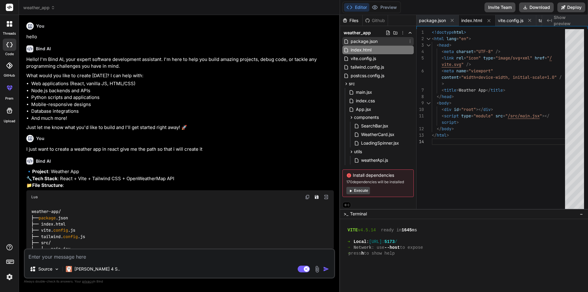
click at [383, 43] on div "package.json" at bounding box center [377, 41] width 71 height 9
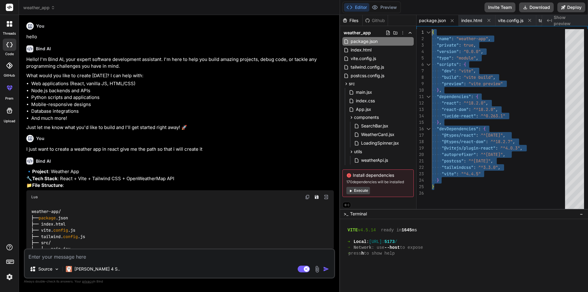
drag, startPoint x: 441, startPoint y: 186, endPoint x: 430, endPoint y: 29, distance: 157.8
click at [432, 29] on div ""react" : "^18.2.0" , "react-dom" : "^18.2.0" , "lucide-react" : "^0.263.1" } ,…" at bounding box center [500, 120] width 137 height 182
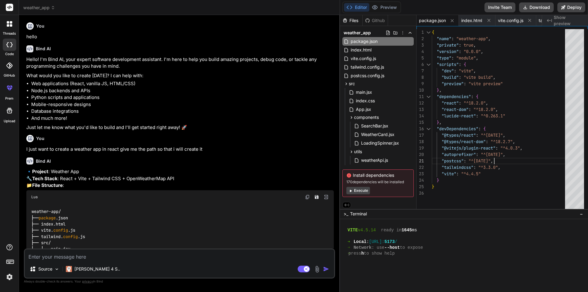
click at [556, 155] on div ""react" : "^18.2.0" , "react-dom" : "^18.2.0" , "lucide-react" : "^0.263.1" } ,…" at bounding box center [500, 120] width 137 height 182
click at [472, 20] on span "index.html" at bounding box center [471, 20] width 21 height 6
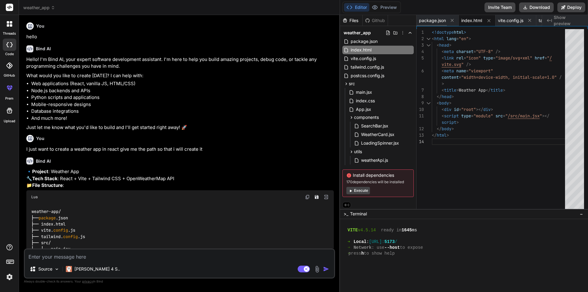
click at [481, 22] on span "index.html" at bounding box center [471, 20] width 21 height 6
click at [488, 20] on icon at bounding box center [488, 20] width 3 height 3
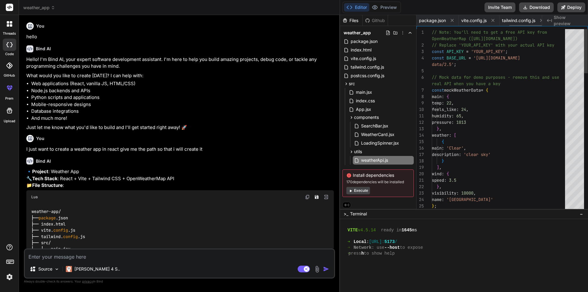
scroll to position [0, 356]
click at [367, 48] on span "index.html" at bounding box center [361, 49] width 22 height 7
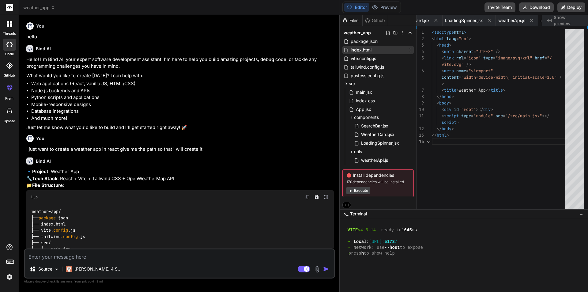
scroll to position [0, 393]
click at [518, 19] on span "index.html" at bounding box center [517, 20] width 21 height 6
click at [533, 20] on icon at bounding box center [534, 20] width 5 height 5
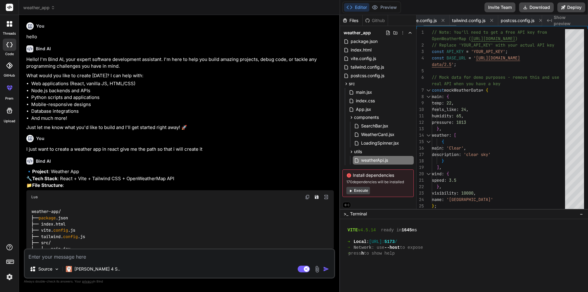
scroll to position [0, 0]
click at [437, 21] on span "package.json" at bounding box center [432, 20] width 27 height 6
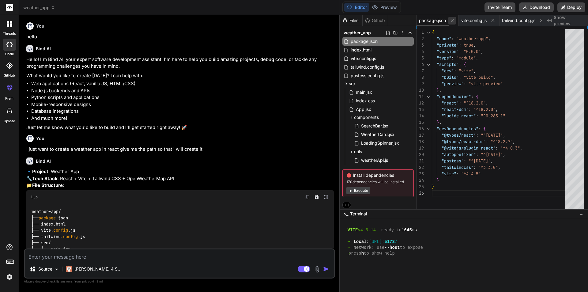
click at [451, 19] on icon at bounding box center [452, 20] width 5 height 5
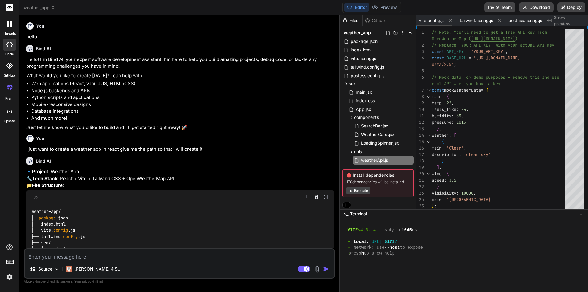
click at [428, 22] on span "vite.config.js" at bounding box center [431, 20] width 25 height 6
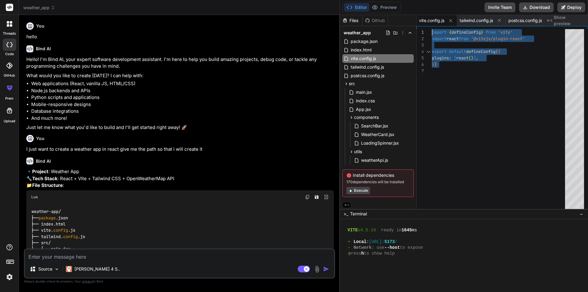
drag, startPoint x: 442, startPoint y: 66, endPoint x: 414, endPoint y: 22, distance: 52.2
click at [432, 29] on div "} ) plugins : [ react ( ) ] , import react from '@vitejs/plugin-react' export d…" at bounding box center [500, 120] width 137 height 182
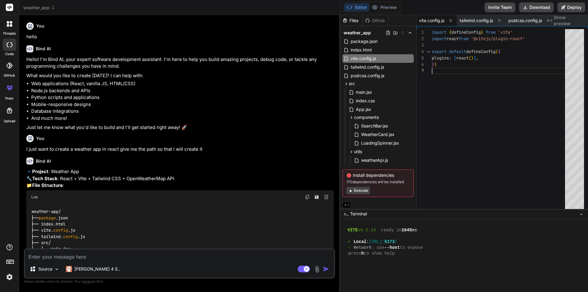
click at [445, 66] on div "} ) plugins : [ react ( ) ] , import react from '@vitejs/plugin-react' export d…" at bounding box center [500, 120] width 137 height 182
click at [485, 22] on span "tailwind.config.js" at bounding box center [476, 20] width 33 height 6
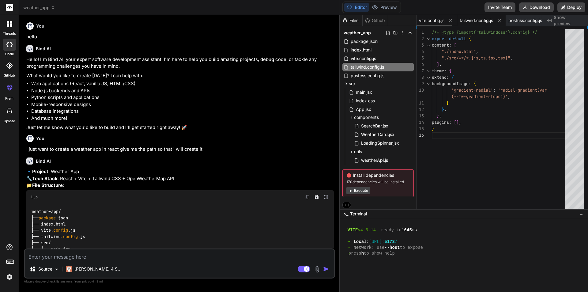
click at [435, 20] on span "vite.config.js" at bounding box center [431, 20] width 25 height 6
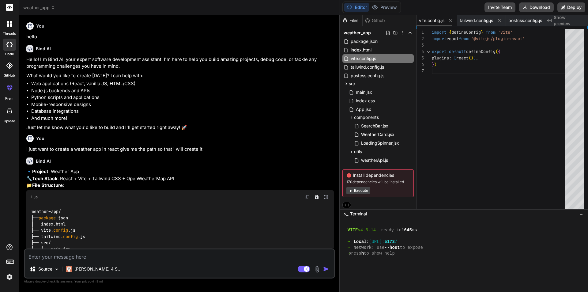
click at [433, 20] on span "vite.config.js" at bounding box center [431, 20] width 25 height 6
click at [433, 19] on span "vite.config.js" at bounding box center [431, 20] width 25 height 6
click at [429, 19] on span "vite.config.js" at bounding box center [431, 20] width 25 height 6
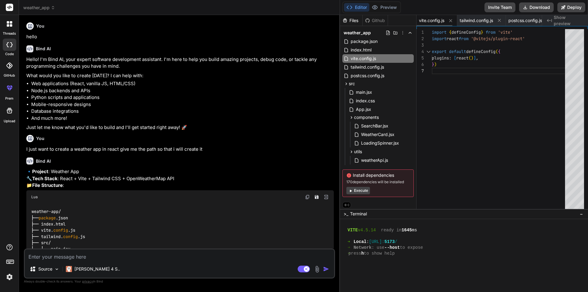
click at [429, 19] on span "vite.config.js" at bounding box center [431, 20] width 25 height 6
click at [478, 21] on span "tailwind.config.js" at bounding box center [476, 20] width 33 height 6
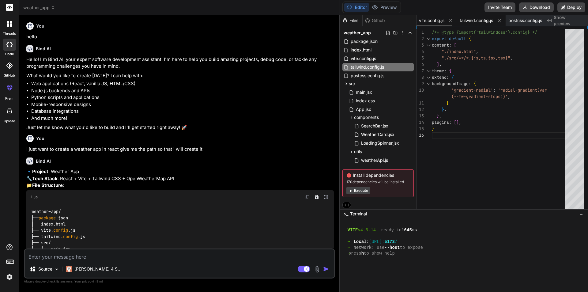
click at [436, 17] on span "vite.config.js" at bounding box center [431, 20] width 25 height 6
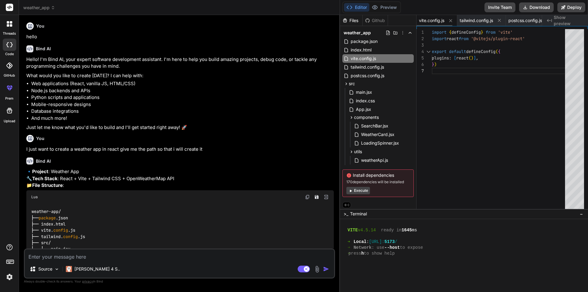
click at [433, 24] on div "vite.config.js" at bounding box center [436, 20] width 41 height 11
click at [436, 19] on span "vite.config.js" at bounding box center [431, 20] width 25 height 6
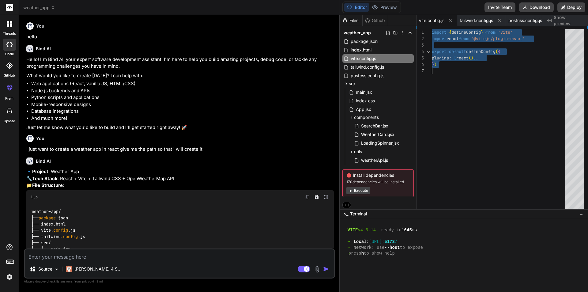
drag, startPoint x: 432, startPoint y: 32, endPoint x: 504, endPoint y: 71, distance: 81.8
click at [504, 71] on div "} ) plugins : [ react ( ) ] , import react from '@vitejs/plugin-react' export d…" at bounding box center [500, 120] width 137 height 182
drag, startPoint x: 482, startPoint y: 79, endPoint x: 477, endPoint y: 71, distance: 9.7
click at [483, 78] on div "} ) plugins : [ react ( ) ] , import react from '@vitejs/plugin-react' export d…" at bounding box center [500, 120] width 137 height 182
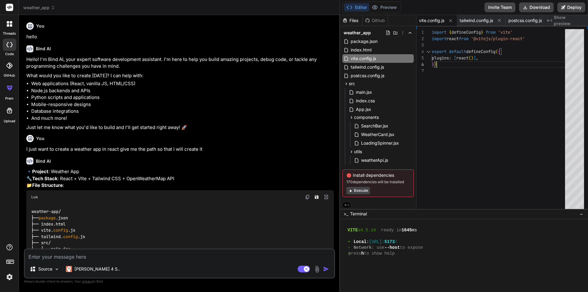
click at [449, 64] on div "} ) plugins : [ react ( ) ] , import react from '@vitejs/plugin-react' export d…" at bounding box center [500, 120] width 137 height 182
drag, startPoint x: 433, startPoint y: 20, endPoint x: 442, endPoint y: 20, distance: 8.9
click at [433, 20] on span "vite.config.js" at bounding box center [431, 20] width 25 height 6
click at [450, 20] on icon at bounding box center [450, 20] width 5 height 5
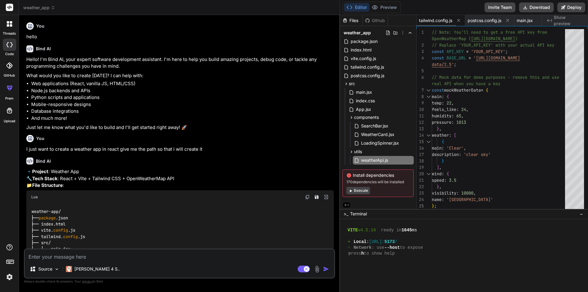
click at [445, 20] on span "tailwind.config.js" at bounding box center [435, 20] width 33 height 6
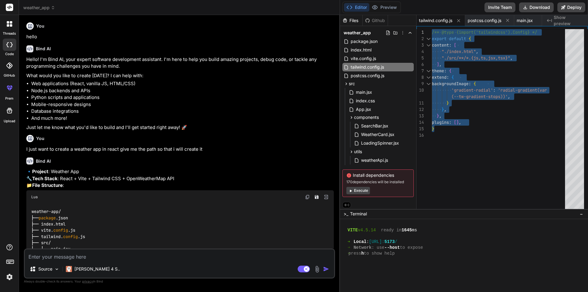
drag, startPoint x: 439, startPoint y: 128, endPoint x: 422, endPoint y: 31, distance: 98.2
click at [432, 31] on div "export default { content : [ "./index.html" , /** @type {import('tailwindcss').…" at bounding box center [500, 120] width 137 height 182
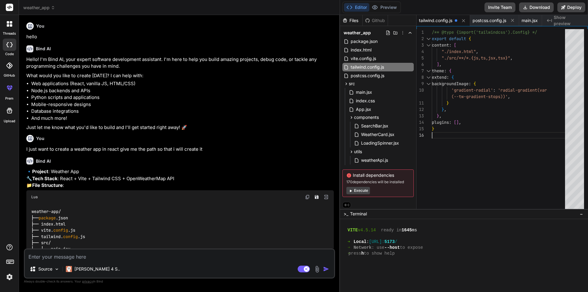
click at [458, 138] on div "/** @type {import('tailwindcss').Config} */ export default { content : [ "./ind…" at bounding box center [500, 120] width 137 height 182
click at [367, 58] on span "vite.config.js" at bounding box center [363, 58] width 27 height 7
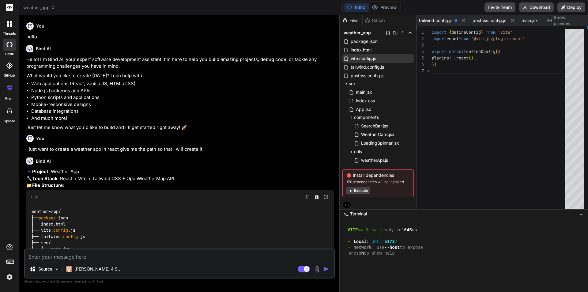
scroll to position [0, 319]
click at [384, 65] on span "tailwind.config.js" at bounding box center [367, 66] width 35 height 7
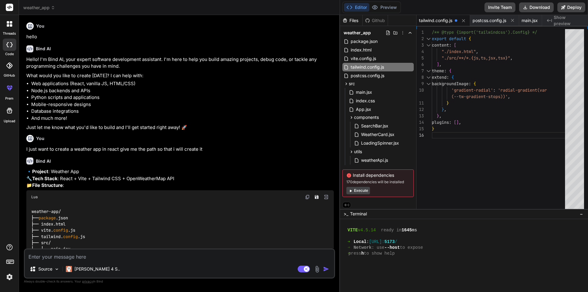
scroll to position [0, 0]
click at [462, 136] on div "/** @type {import('tailwindcss').Config} */ export default { content : [ "./ind…" at bounding box center [500, 120] width 137 height 182
click at [468, 133] on div "/** @type {import('tailwindcss').Config} */ export default { content : [ "./ind…" at bounding box center [500, 120] width 137 height 182
click at [473, 19] on span "main.jsx" at bounding box center [468, 20] width 16 height 6
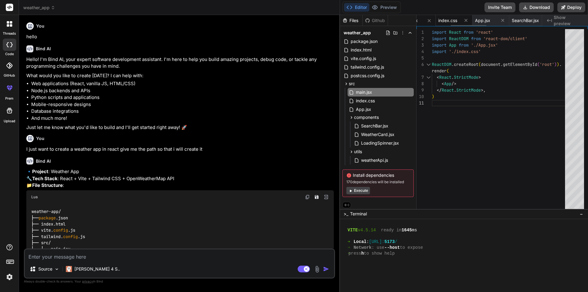
scroll to position [0, 122]
click at [454, 20] on span "index.css" at bounding box center [445, 20] width 19 height 6
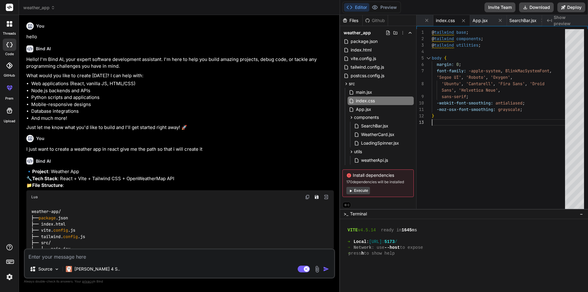
scroll to position [0, 0]
click at [456, 122] on div "@ tailwind base ; @ tailwind components ; @ tailwind utilities ; body { margin:…" at bounding box center [500, 120] width 137 height 182
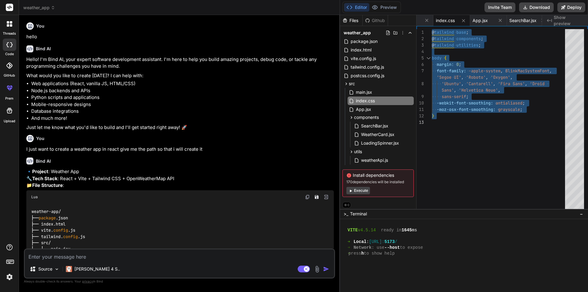
click at [456, 121] on div "@ tailwind base ; @ tailwind components ; @ tailwind utilities ; body { margin:…" at bounding box center [500, 120] width 137 height 182
click at [462, 127] on div "@ tailwind base ; @ tailwind components ; @ tailwind utilities ; body { margin:…" at bounding box center [500, 120] width 137 height 182
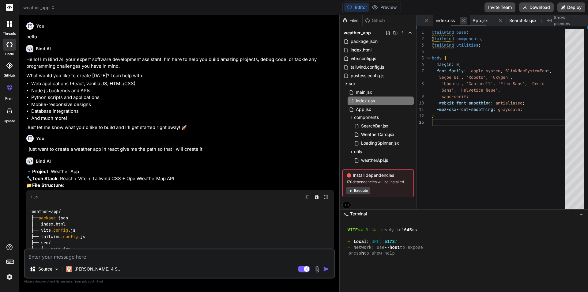
click at [465, 19] on icon at bounding box center [463, 20] width 5 height 5
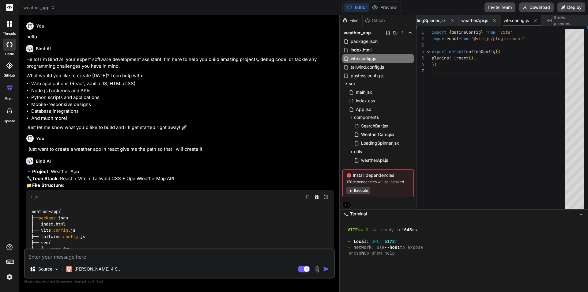
click at [518, 18] on span "vite.config.js" at bounding box center [515, 20] width 25 height 6
click at [515, 22] on span "vite.config.js" at bounding box center [515, 20] width 25 height 6
click at [516, 22] on span "vite.config.js" at bounding box center [515, 20] width 25 height 6
click at [517, 22] on span "vite.config.js" at bounding box center [515, 20] width 25 height 6
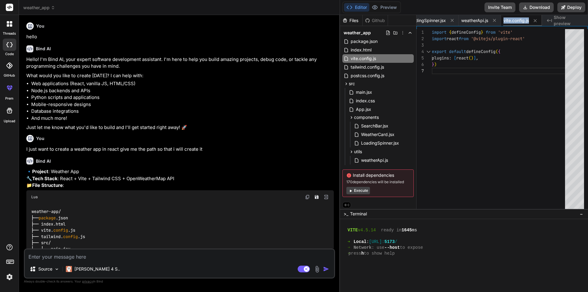
click at [517, 23] on span "vite.config.js" at bounding box center [515, 20] width 25 height 6
click at [523, 22] on span "vite.config.js" at bounding box center [515, 20] width 25 height 6
click at [533, 20] on icon at bounding box center [534, 20] width 5 height 5
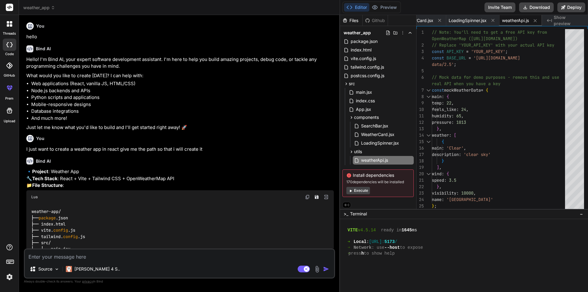
click at [517, 22] on span "weatherApi.js" at bounding box center [515, 20] width 27 height 6
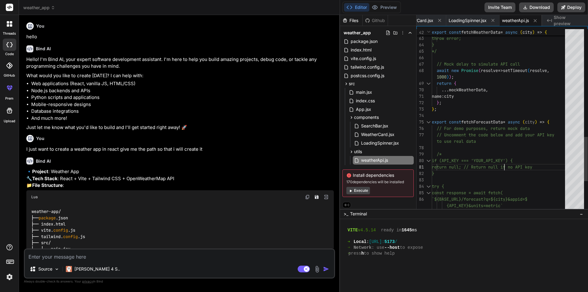
scroll to position [0, 0]
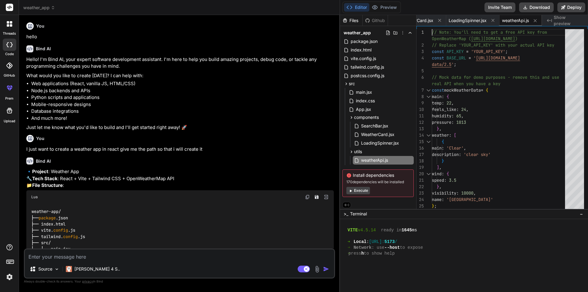
click at [520, 20] on span "weatherApi.js" at bounding box center [515, 20] width 27 height 6
drag, startPoint x: 526, startPoint y: 21, endPoint x: 534, endPoint y: 21, distance: 8.0
click at [526, 21] on span "weatherApi.js" at bounding box center [515, 20] width 27 height 6
click at [536, 20] on icon at bounding box center [534, 20] width 5 height 5
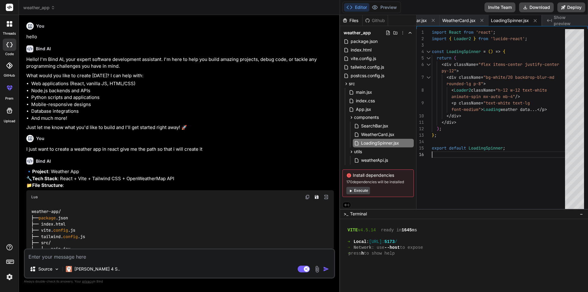
click at [509, 151] on div "import React from 'react' ; import { Loader2 } from 'lucide-react' ; const Load…" at bounding box center [500, 120] width 137 height 182
click at [513, 145] on div "import React from 'react' ; import { Loader2 } from 'lucide-react' ; const Load…" at bounding box center [500, 120] width 137 height 182
click at [511, 148] on div "import React from 'react' ; import { Loader2 } from 'lucide-react' ; const Load…" at bounding box center [500, 120] width 137 height 182
click at [513, 21] on span "LoadingSpinner.jsx" at bounding box center [510, 20] width 38 height 6
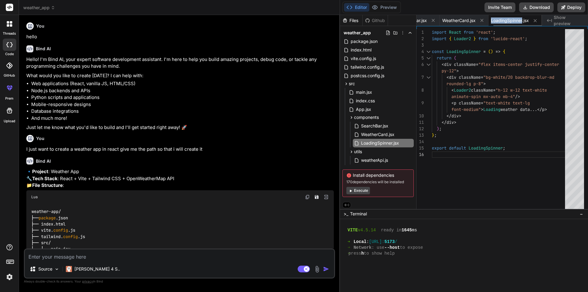
click at [513, 21] on span "LoadingSpinner.jsx" at bounding box center [510, 20] width 38 height 6
copy span "LoadingSpinner"
click at [525, 145] on div "import React from 'react' ; import { Loader2 } from 'lucide-react' ; const Load…" at bounding box center [500, 120] width 137 height 182
click at [527, 151] on div "import React from 'react' ; import { Loader2 } from 'lucide-react' ; const Load…" at bounding box center [500, 120] width 137 height 182
click at [536, 21] on icon at bounding box center [534, 20] width 5 height 5
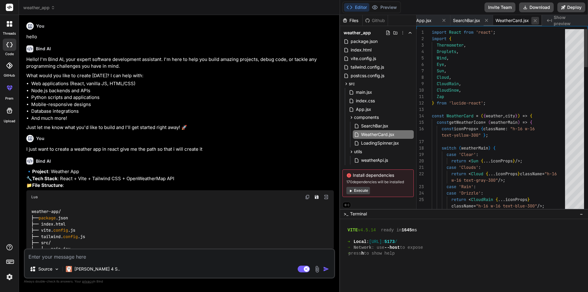
scroll to position [0, 144]
click at [522, 20] on span "WeatherCard.jsx" at bounding box center [511, 20] width 33 height 6
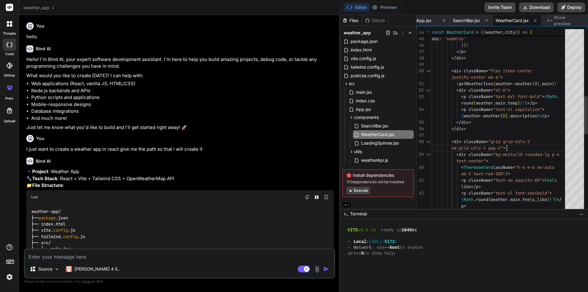
scroll to position [0, 0]
click at [536, 144] on div "month : 'long' , day : 'numeric' } ) } </ p > </ div > < div className = "flex …" at bounding box center [500, 145] width 137 height 875
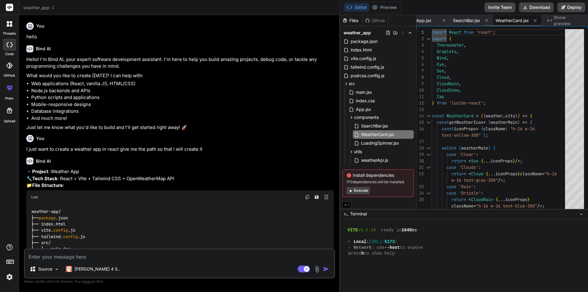
click at [515, 20] on span "WeatherCard.jsx" at bounding box center [511, 20] width 33 height 6
copy span "WeatherCard"
click at [524, 21] on span "WeatherCard.jsx" at bounding box center [511, 20] width 33 height 6
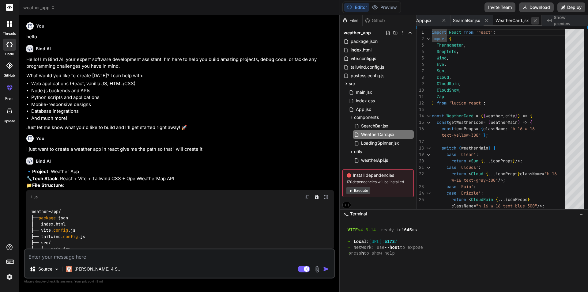
click at [536, 20] on icon at bounding box center [535, 20] width 3 height 3
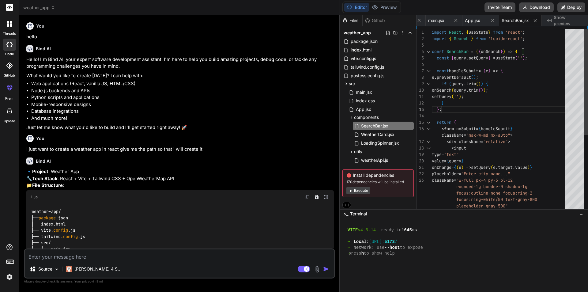
drag, startPoint x: 517, startPoint y: 107, endPoint x: 521, endPoint y: 101, distance: 6.5
click at [520, 103] on div "import React , { useState } from 'react' ; import { Search } from 'lucide-react…" at bounding box center [500, 186] width 137 height 315
click at [515, 21] on span "SearchBar.jsx" at bounding box center [515, 20] width 27 height 6
copy span "SearchBar"
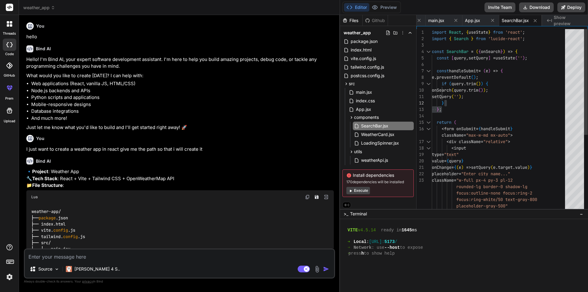
click at [468, 115] on div "import React , { useState } from 'react' ; import { Search } from 'lucide-react…" at bounding box center [500, 186] width 137 height 315
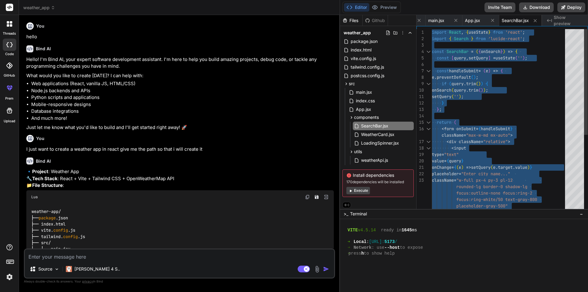
click at [466, 115] on div "import React , { useState } from 'react' ; import { Search } from 'lucide-react…" at bounding box center [500, 186] width 137 height 315
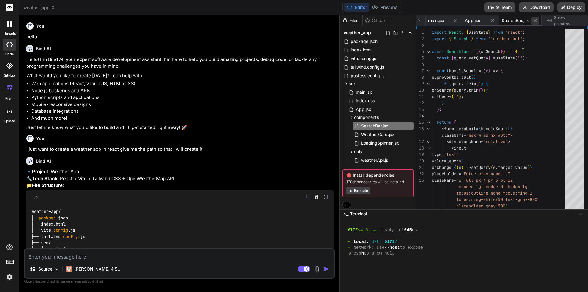
click at [536, 22] on icon at bounding box center [534, 20] width 5 height 5
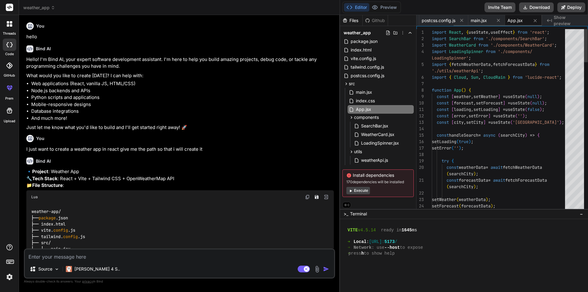
scroll to position [0, 52]
click at [486, 22] on span "main.jsx" at bounding box center [479, 20] width 16 height 6
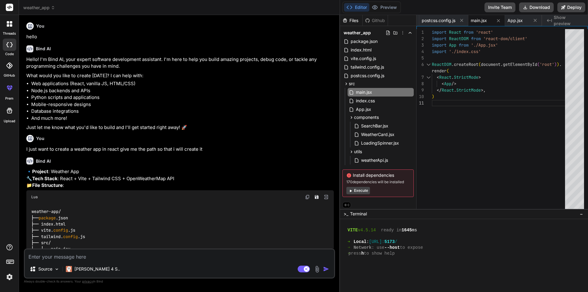
scroll to position [0, 0]
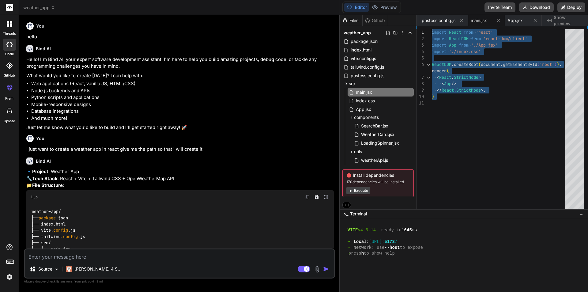
drag, startPoint x: 443, startPoint y: 101, endPoint x: 431, endPoint y: 17, distance: 84.7
click at [432, 29] on div "import React from 'react' import ReactDOM from 'react-dom/client' import App fr…" at bounding box center [500, 120] width 137 height 182
click at [504, 112] on div "import React from 'react' import ReactDOM from 'react-dom/client' import App fr…" at bounding box center [500, 120] width 137 height 182
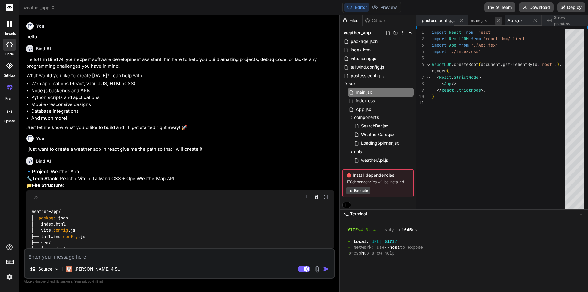
click at [498, 22] on icon at bounding box center [498, 20] width 5 height 5
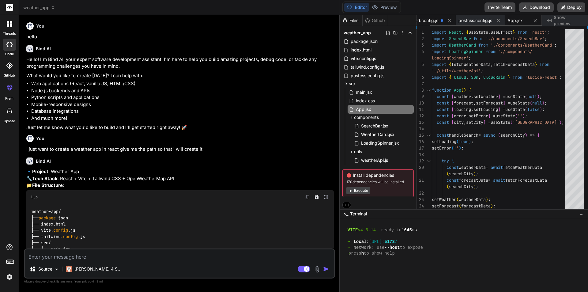
click at [430, 21] on span "tailwind.config.js" at bounding box center [421, 20] width 33 height 6
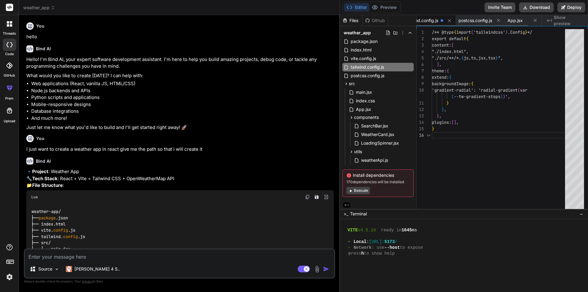
scroll to position [0, 0]
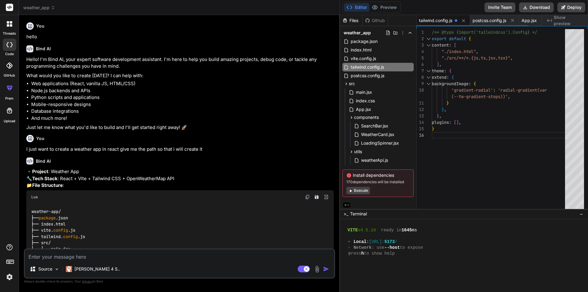
click at [436, 24] on div "tailwind.config.js" at bounding box center [443, 20] width 54 height 11
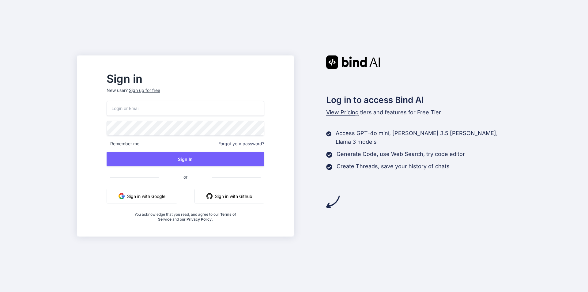
click at [179, 109] on input "email" at bounding box center [186, 108] width 158 height 15
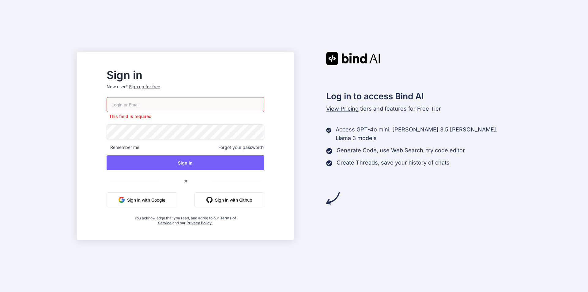
click at [161, 191] on div "This field is required Remember me Forgot your password? Sign In or Sign in wit…" at bounding box center [186, 161] width 158 height 128
click at [165, 200] on button "Sign in with Google" at bounding box center [142, 199] width 71 height 15
